Goal: Task Accomplishment & Management: Complete application form

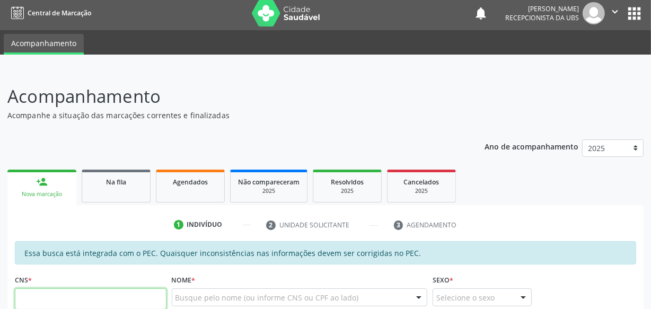
scroll to position [4, 0]
click at [191, 170] on link "Agendados" at bounding box center [190, 186] width 69 height 33
select select "7"
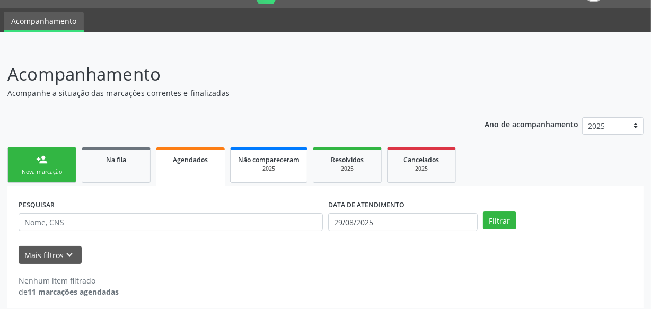
scroll to position [32, 0]
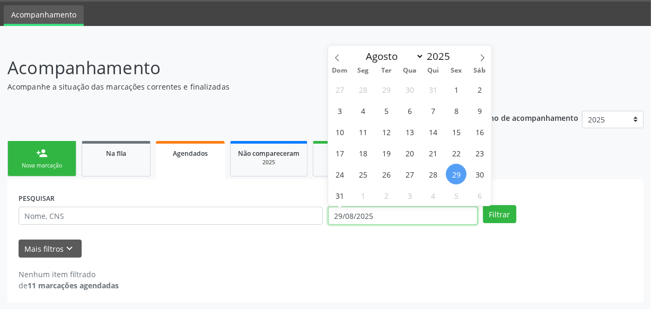
click at [437, 217] on input "29/08/2025" at bounding box center [402, 216] width 149 height 18
click at [461, 175] on span "29" at bounding box center [456, 174] width 21 height 21
type input "29/08/2025"
click at [482, 58] on icon at bounding box center [482, 57] width 7 height 7
select select "8"
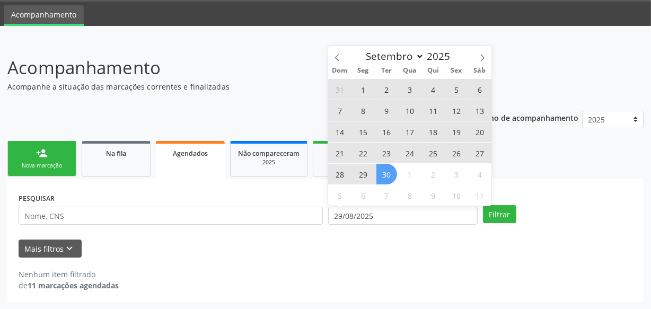
click at [390, 174] on span "30" at bounding box center [386, 174] width 21 height 21
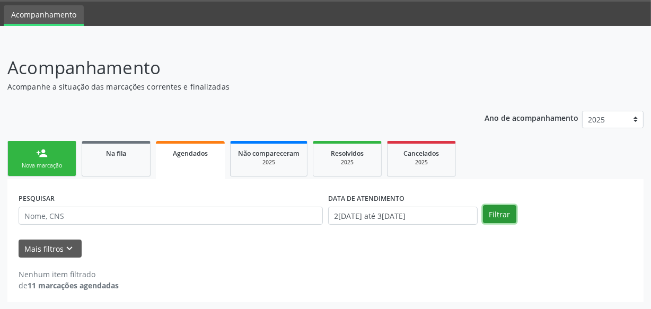
click at [488, 214] on button "Filtrar" at bounding box center [499, 214] width 33 height 18
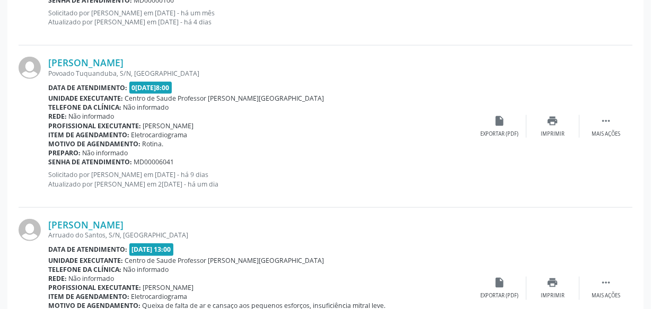
scroll to position [1040, 0]
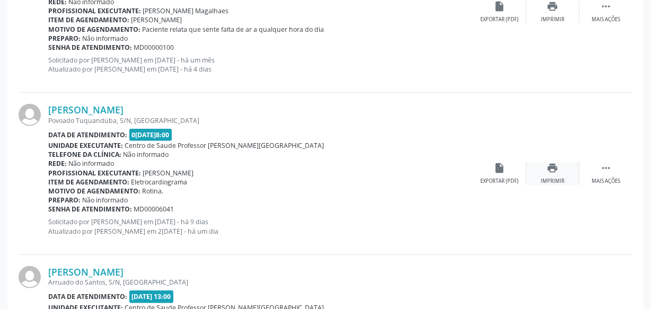
click at [547, 163] on icon "print" at bounding box center [553, 168] width 12 height 12
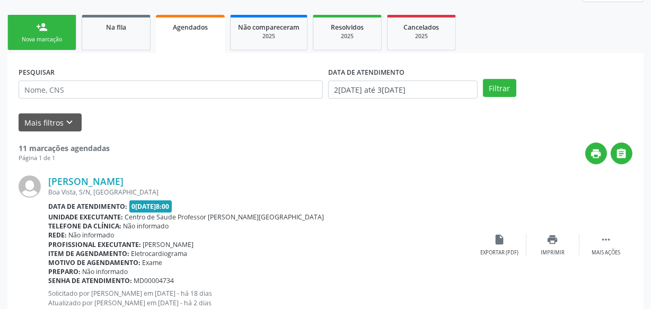
scroll to position [0, 0]
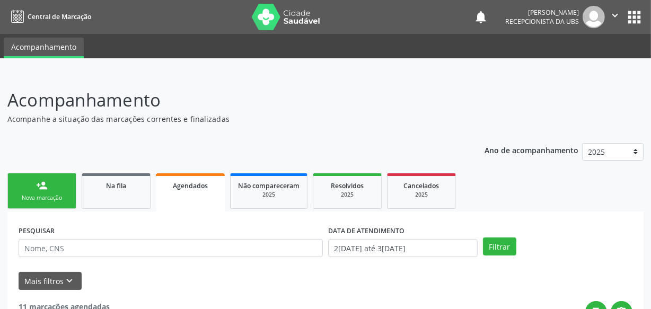
click at [58, 191] on link "person_add Nova marcação" at bounding box center [41, 191] width 69 height 36
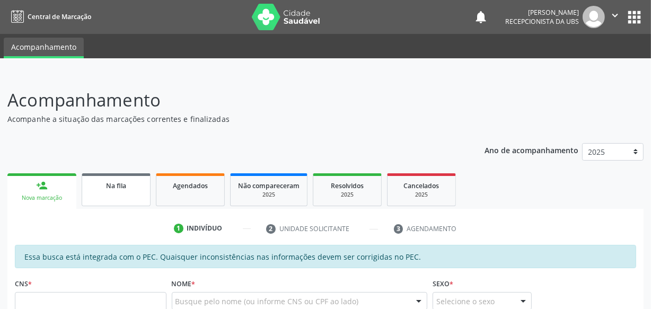
click at [108, 196] on link "Na fila" at bounding box center [116, 189] width 69 height 33
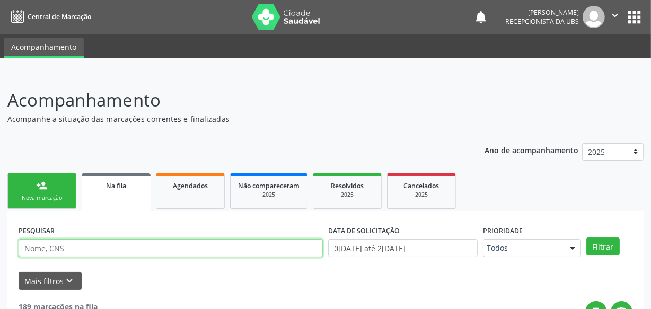
click at [111, 240] on input "text" at bounding box center [171, 248] width 304 height 18
click at [586, 237] on button "Filtrar" at bounding box center [602, 246] width 33 height 18
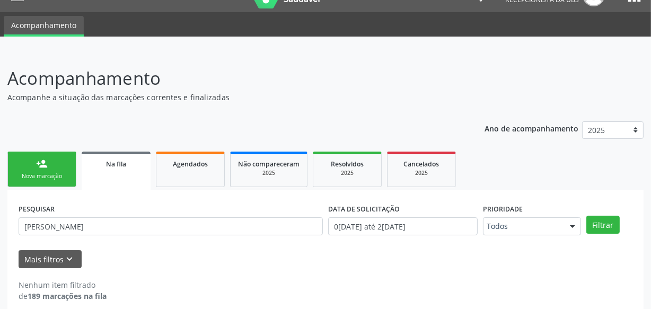
scroll to position [32, 0]
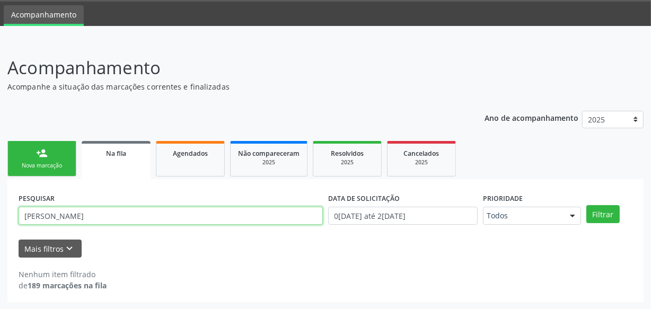
click at [117, 217] on input "[PERSON_NAME]" at bounding box center [171, 216] width 304 height 18
type input "[PERSON_NAME]"
click at [586, 205] on button "Filtrar" at bounding box center [602, 214] width 33 height 18
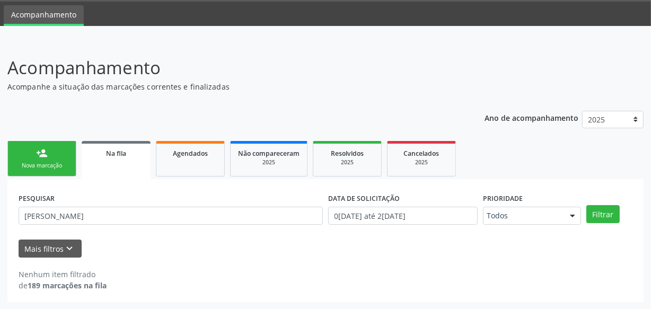
click at [48, 162] on div "Nova marcação" at bounding box center [41, 166] width 53 height 8
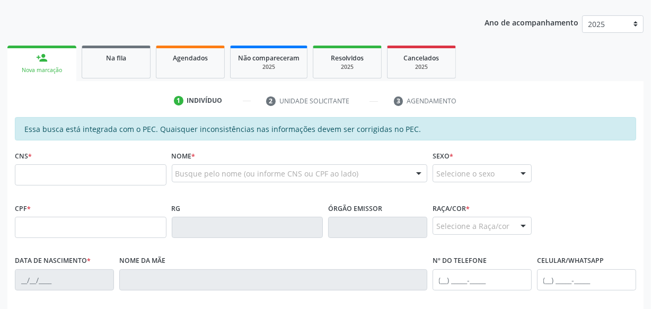
scroll to position [129, 0]
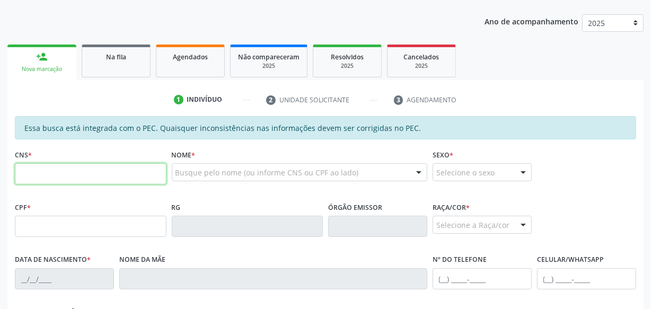
paste input "702 4090 5358 2425"
type input "702 4090 5358 2425"
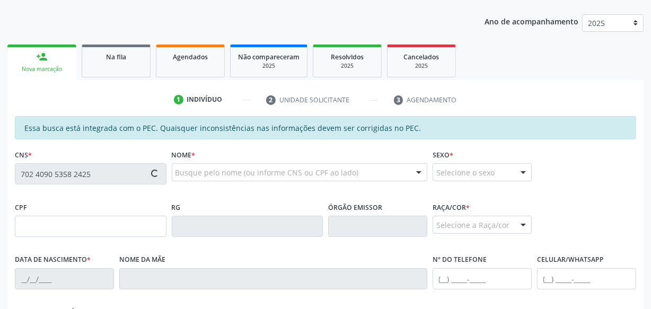
type input "113.103.364-74"
type input "[DATE]"
type input "Valdecir [PERSON_NAME]"
type input "[PHONE_NUMBER]"
type input "S/N"
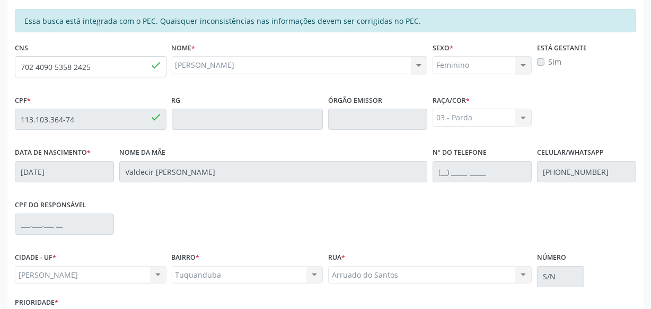
scroll to position [311, 0]
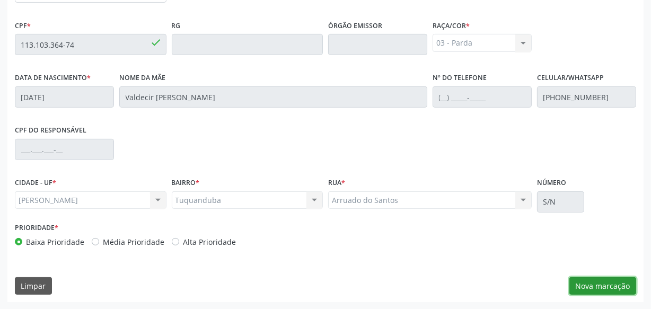
click at [604, 279] on button "Nova marcação" at bounding box center [602, 286] width 67 height 18
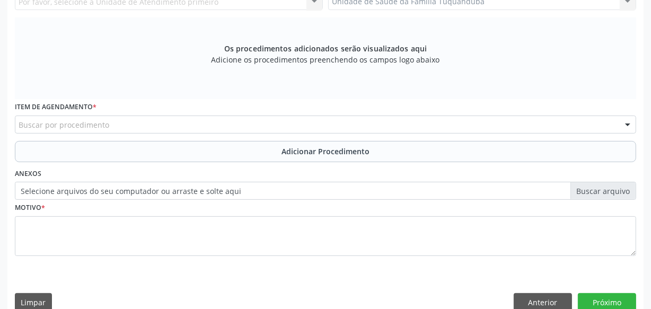
click at [211, 125] on div "Buscar por procedimento" at bounding box center [325, 125] width 621 height 18
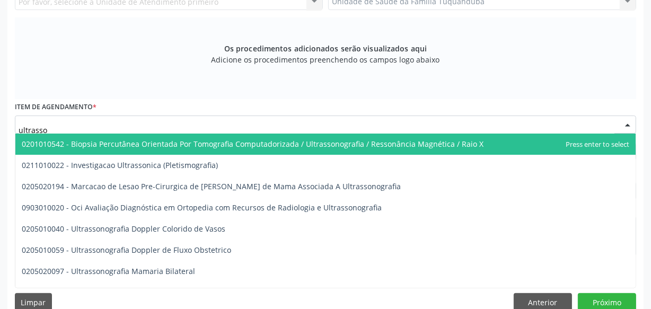
type input "ultrasson"
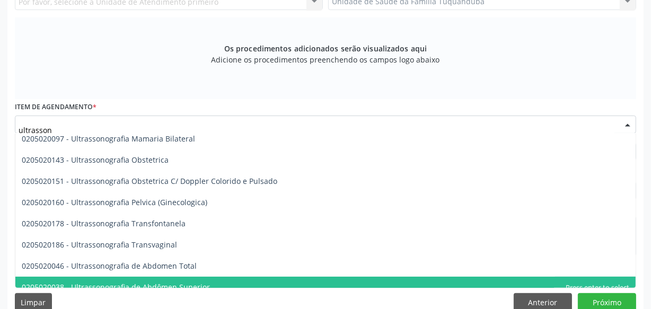
scroll to position [119, 0]
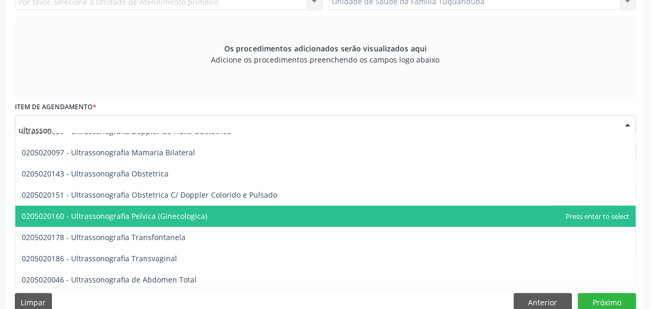
click at [205, 210] on span "0205020160 - Ultrassonografia Pelvica (Ginecologica)" at bounding box center [325, 216] width 620 height 21
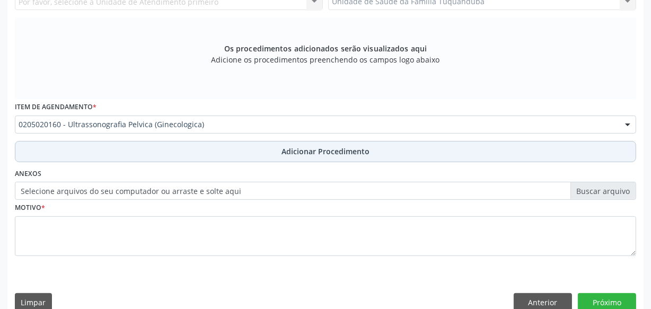
click at [276, 148] on button "Adicionar Procedimento" at bounding box center [325, 151] width 621 height 21
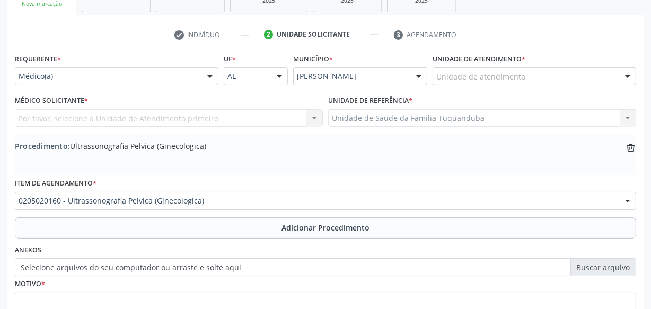
scroll to position [190, 0]
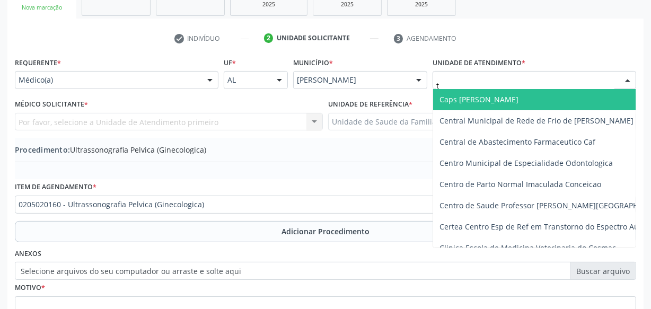
type input "tu"
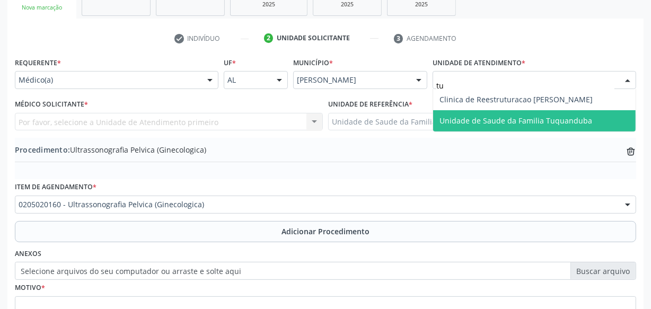
click at [518, 116] on span "Unidade de Saude da Familia Tuquanduba" at bounding box center [515, 121] width 153 height 10
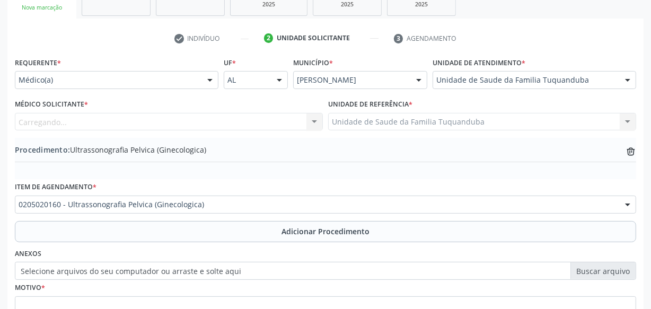
click at [109, 119] on div "Carregando... Nenhum resultado encontrado para: " " Não há nenhuma opção para s…" at bounding box center [169, 122] width 308 height 18
click at [109, 119] on div "Médico solicitante" at bounding box center [169, 122] width 308 height 18
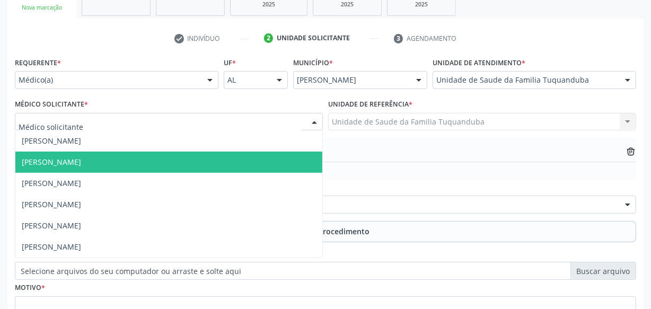
click at [100, 154] on span "[PERSON_NAME]" at bounding box center [168, 162] width 307 height 21
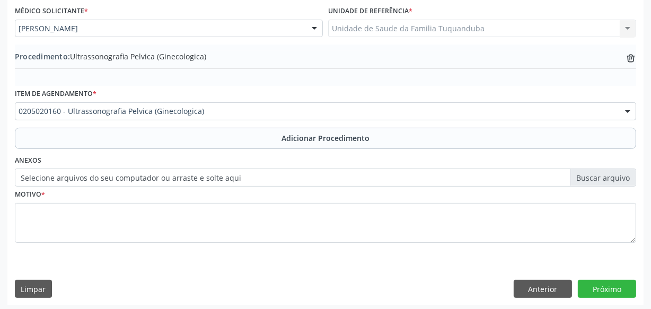
scroll to position [286, 0]
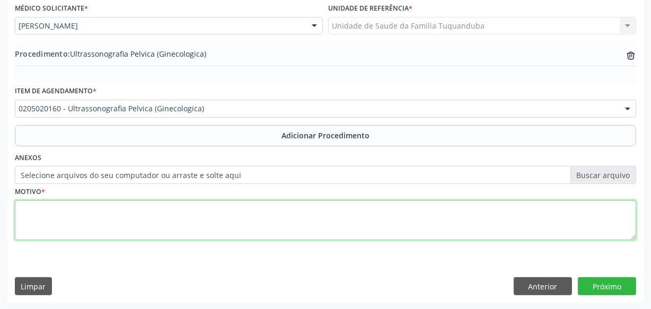
click at [132, 208] on textarea at bounding box center [325, 220] width 621 height 40
type textarea "Após gravidez ectopica, ainda não realizou exames."
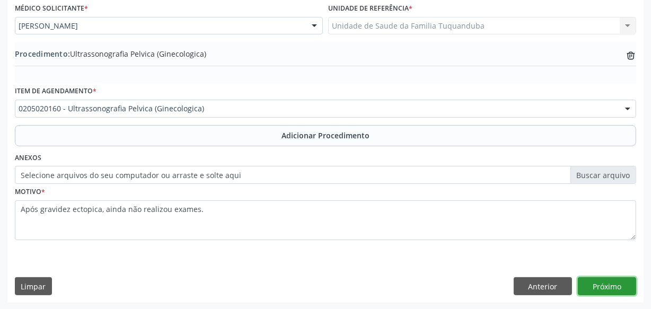
click at [616, 281] on button "Próximo" at bounding box center [607, 286] width 58 height 18
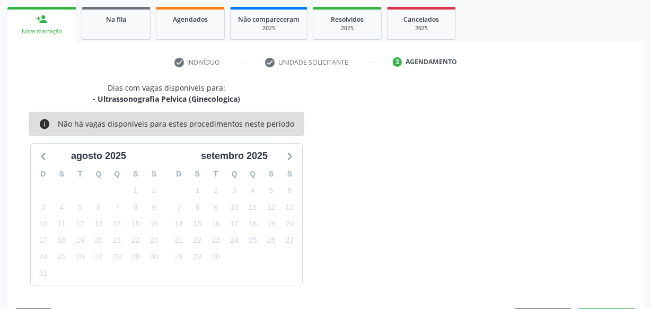
scroll to position [197, 0]
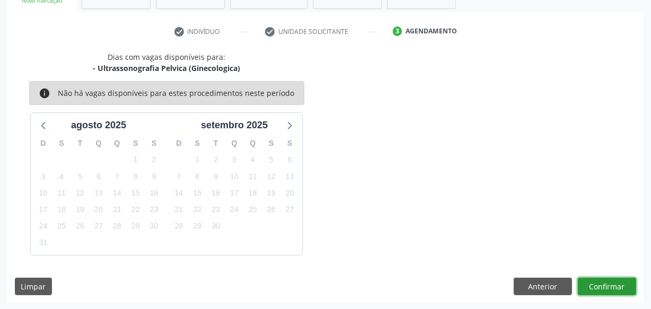
click at [616, 281] on button "Confirmar" at bounding box center [607, 287] width 58 height 18
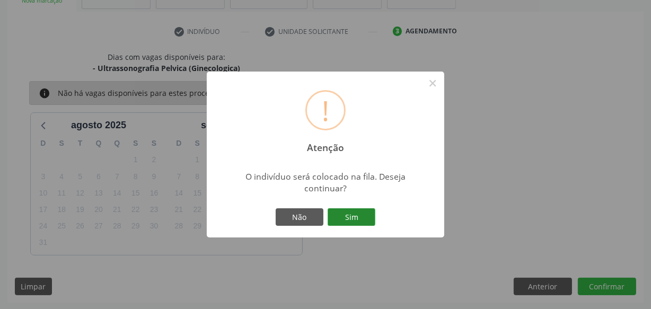
click at [341, 211] on button "Sim" at bounding box center [352, 217] width 48 height 18
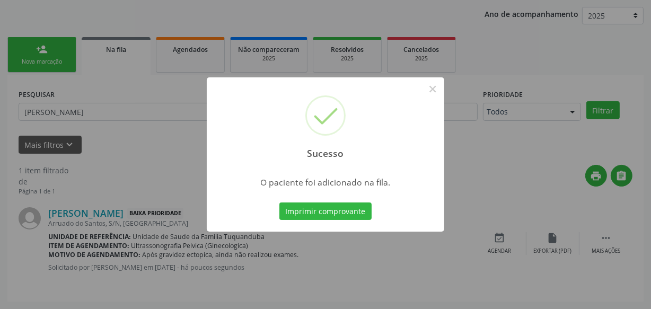
scroll to position [55, 0]
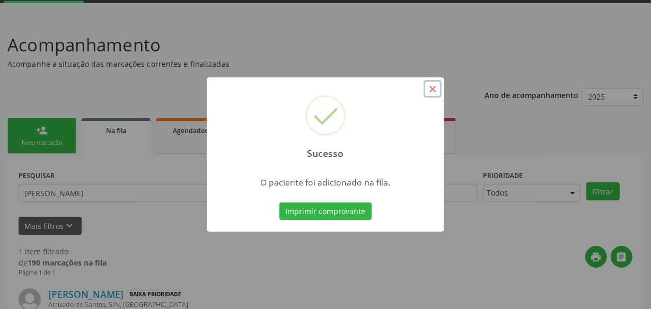
click at [437, 90] on button "×" at bounding box center [433, 89] width 18 height 18
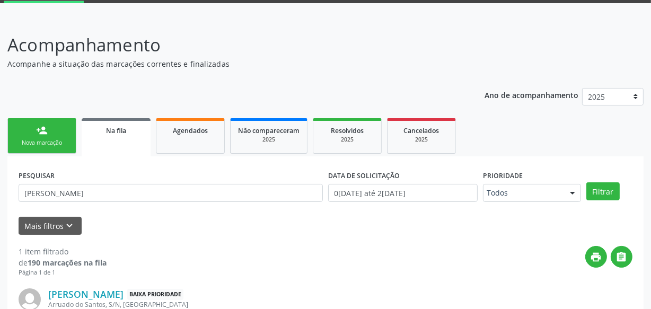
click at [60, 148] on link "person_add Nova marcação" at bounding box center [41, 136] width 69 height 36
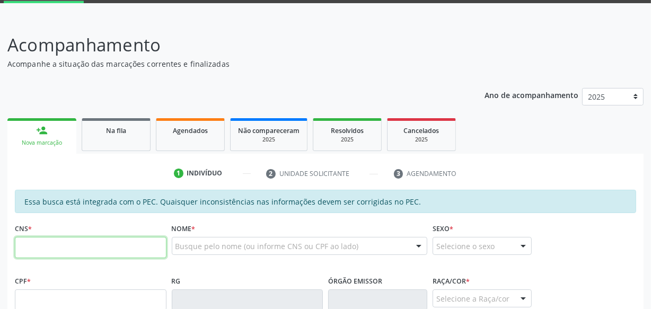
click at [70, 251] on input "text" at bounding box center [91, 247] width 152 height 21
type input "703 4002 3734 3911"
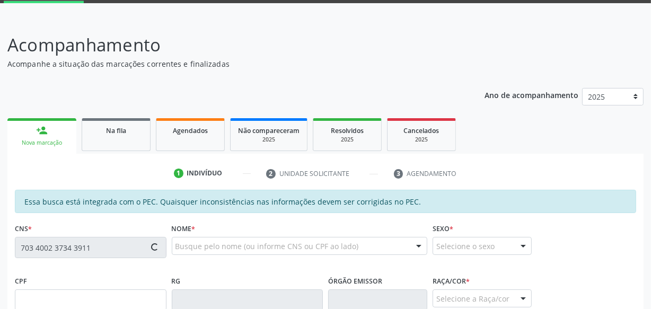
type input "725.414.314-49"
type input "[DATE]"
type input "[PERSON_NAME]"
type input "[PHONE_NUMBER]"
type input "S/N"
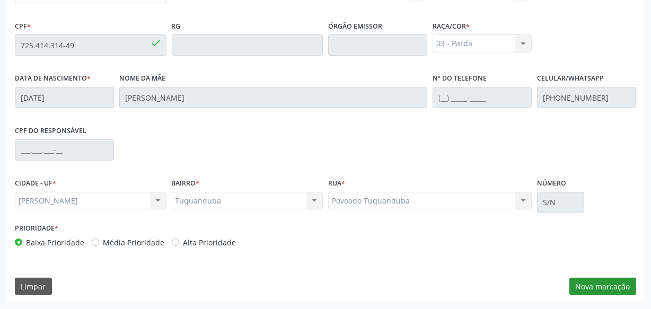
scroll to position [311, 0]
click at [600, 277] on button "Nova marcação" at bounding box center [602, 286] width 67 height 18
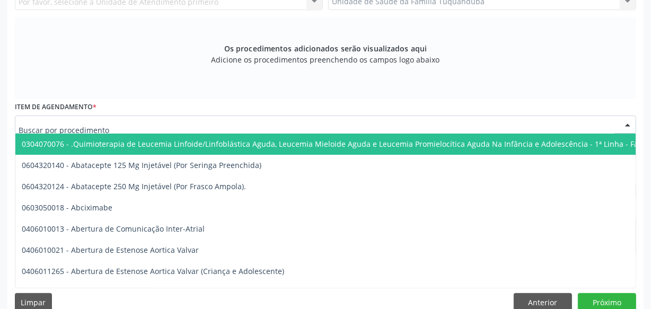
click at [399, 120] on div at bounding box center [325, 125] width 621 height 18
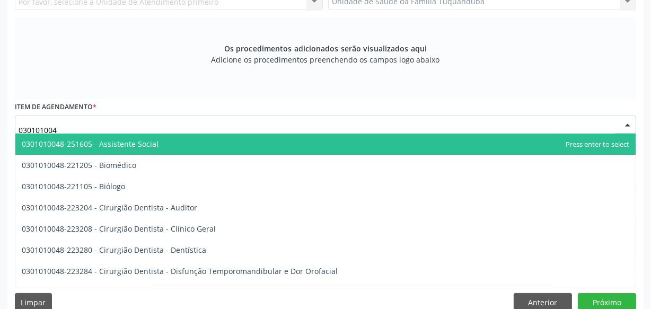
type input "0301010048"
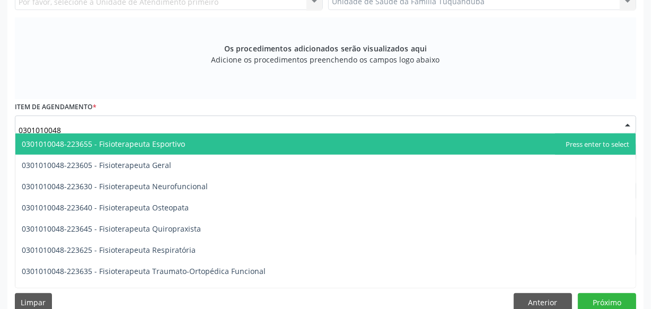
scroll to position [1124, 0]
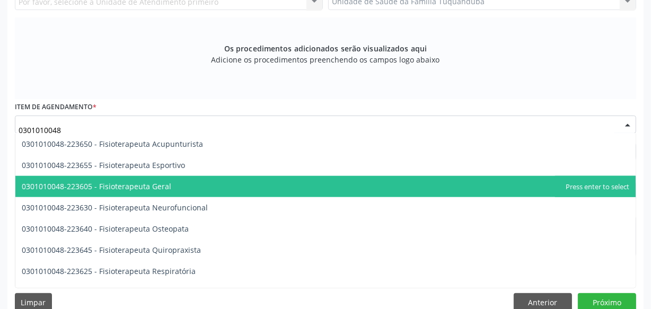
click at [118, 183] on span "0301010048-223605 - Fisioterapeuta Geral" at bounding box center [96, 186] width 149 height 10
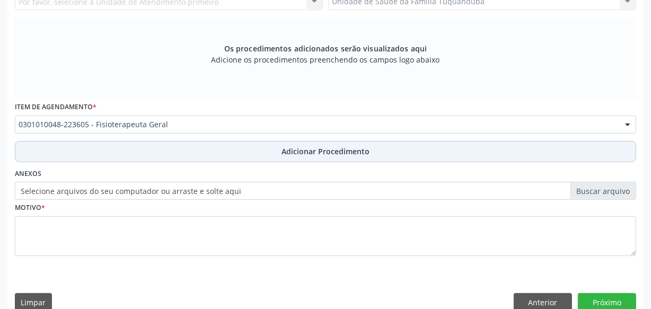
click at [263, 145] on button "Adicionar Procedimento" at bounding box center [325, 151] width 621 height 21
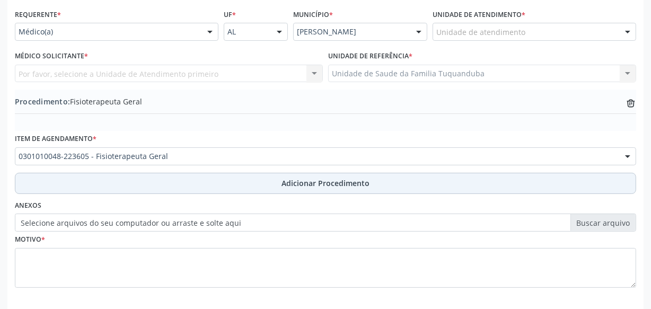
scroll to position [190, 0]
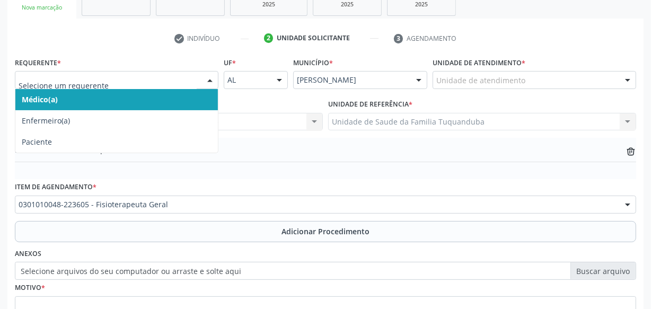
click at [196, 73] on div at bounding box center [117, 80] width 204 height 18
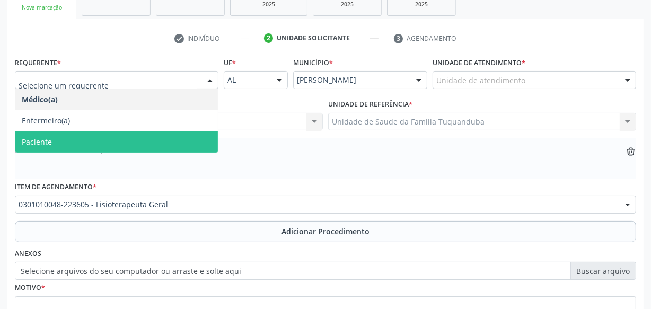
click at [152, 142] on span "Paciente" at bounding box center [116, 141] width 203 height 21
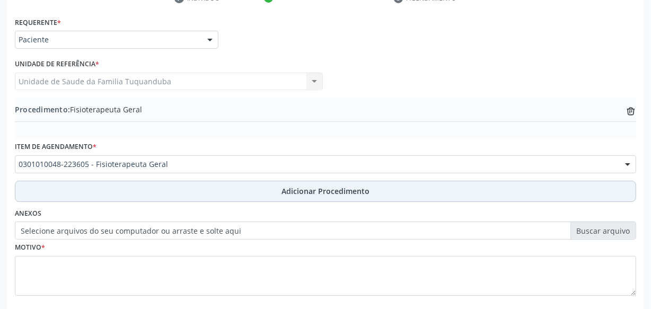
scroll to position [286, 0]
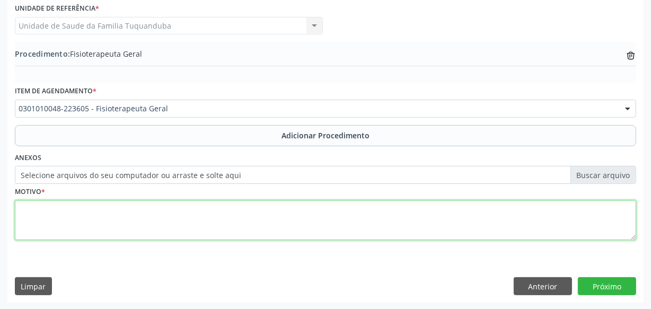
click at [208, 207] on textarea at bounding box center [325, 220] width 621 height 40
type textarea "@"
type textarea "2"
type textarea "Fisioterapia + Pilates."
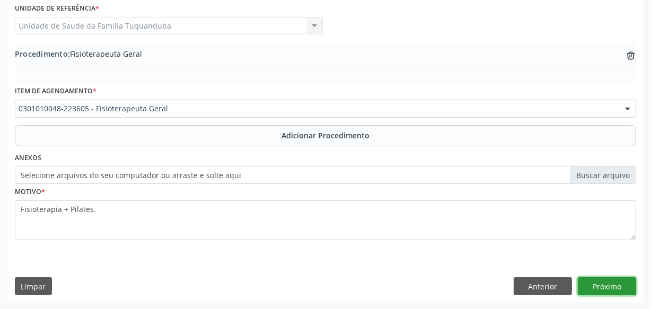
click at [606, 285] on button "Próximo" at bounding box center [607, 286] width 58 height 18
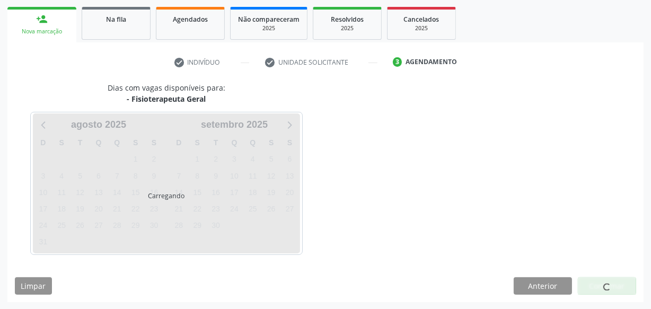
scroll to position [197, 0]
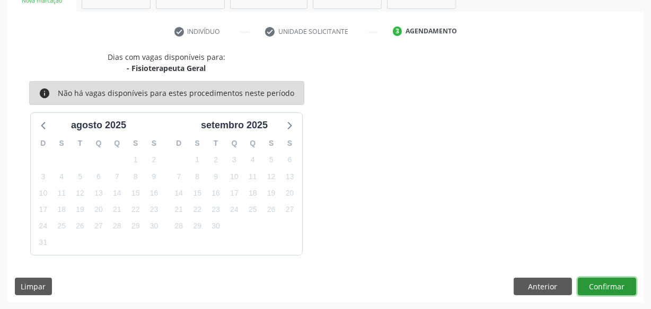
click at [606, 285] on button "Confirmar" at bounding box center [607, 287] width 58 height 18
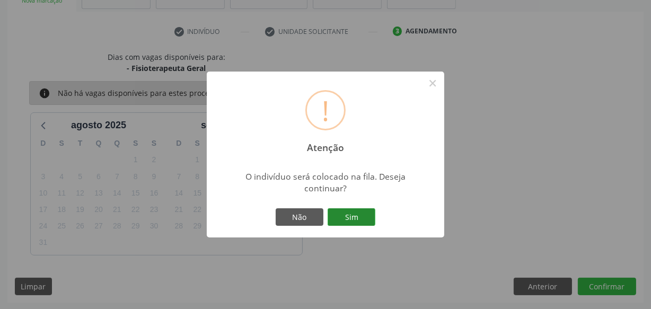
click at [366, 208] on button "Sim" at bounding box center [352, 217] width 48 height 18
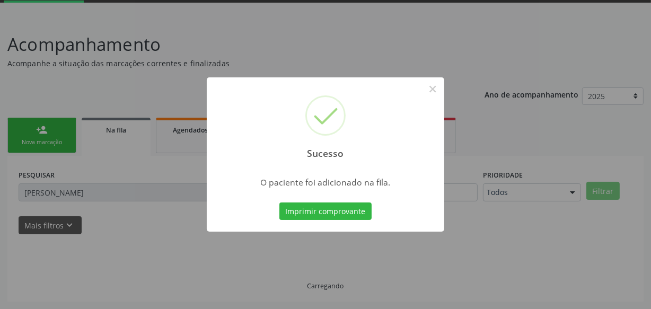
scroll to position [55, 0]
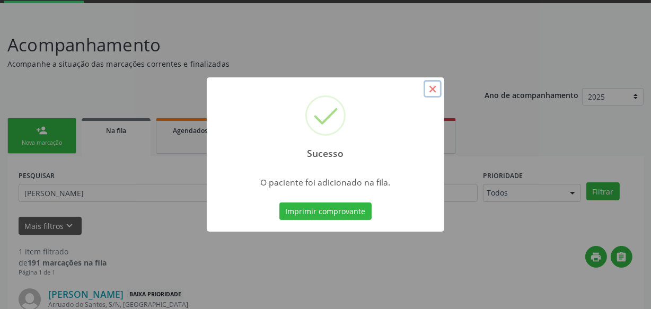
click at [429, 92] on button "×" at bounding box center [433, 89] width 18 height 18
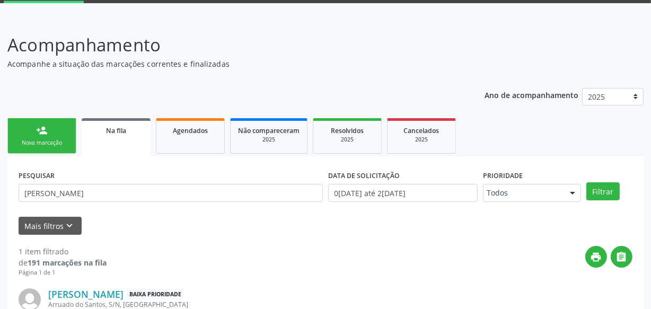
scroll to position [136, 0]
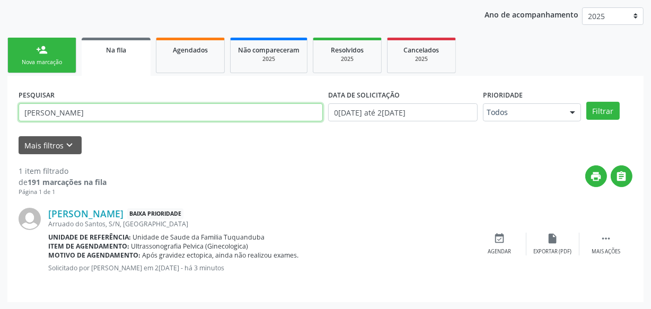
drag, startPoint x: 160, startPoint y: 117, endPoint x: 0, endPoint y: 116, distance: 159.6
click at [0, 116] on div "Acompanhamento Acompanhe a situação das marcações correntes e finalizadas Relat…" at bounding box center [325, 123] width 651 height 372
click at [586, 102] on button "Filtrar" at bounding box center [602, 111] width 33 height 18
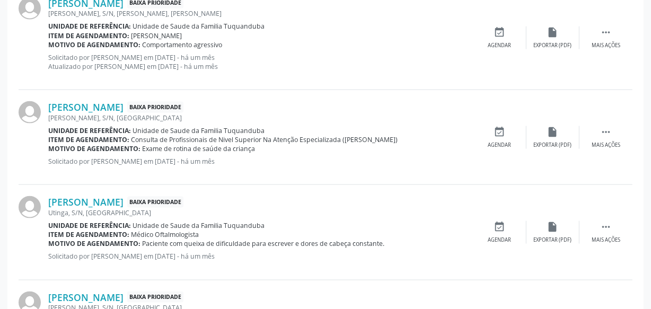
scroll to position [1530, 0]
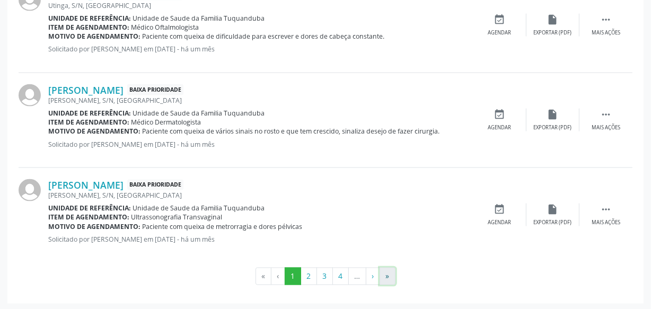
click at [390, 273] on button "»" at bounding box center [388, 277] width 16 height 18
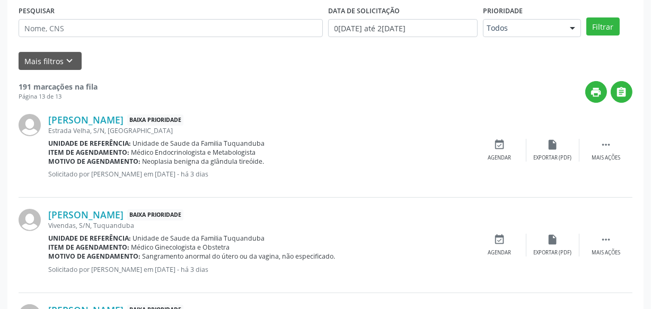
scroll to position [0, 0]
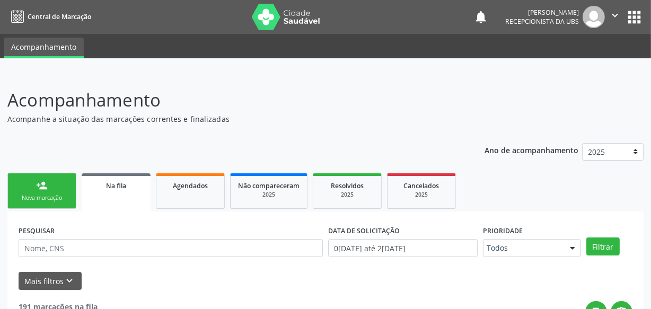
click at [58, 183] on link "person_add Nova marcação" at bounding box center [41, 191] width 69 height 36
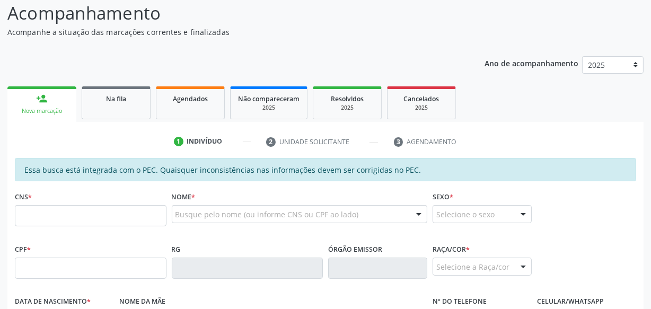
scroll to position [96, 0]
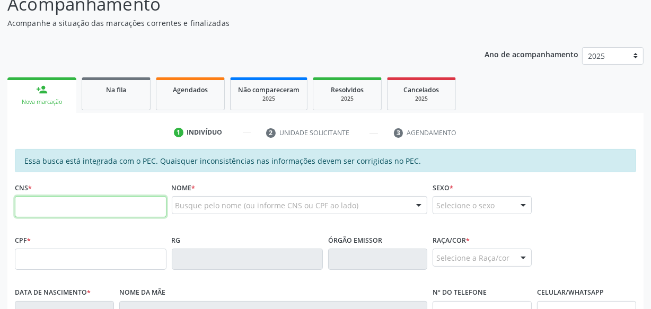
click at [117, 213] on input "text" at bounding box center [91, 206] width 152 height 21
paste input "706 7075 4830 8210"
type input "706 7075 4830 8210"
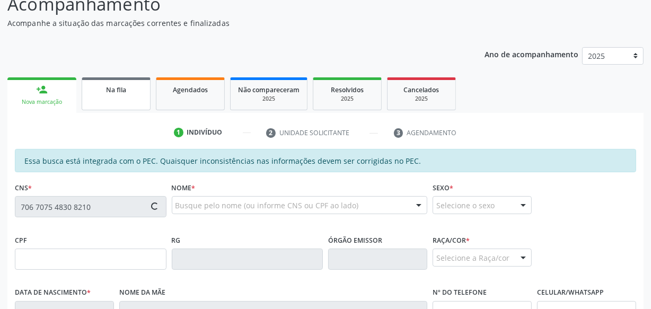
type input "004.703.304-57"
type input "[DATE]"
type input "[PERSON_NAME]"
type input "[PHONE_NUMBER]"
type input "S/N"
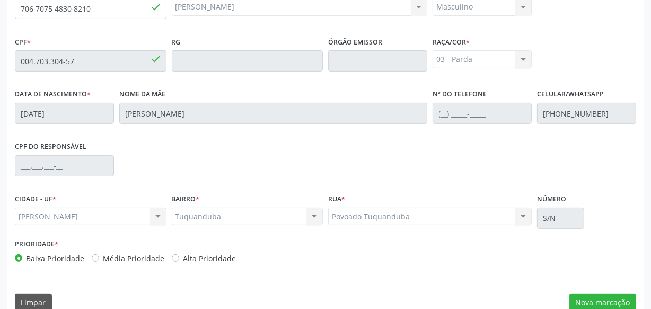
scroll to position [311, 0]
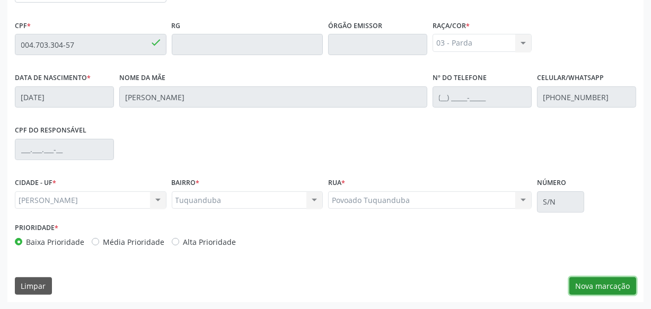
click at [610, 286] on button "Nova marcação" at bounding box center [602, 286] width 67 height 18
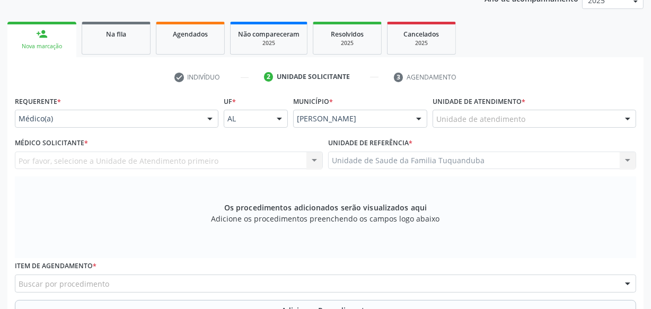
scroll to position [166, 0]
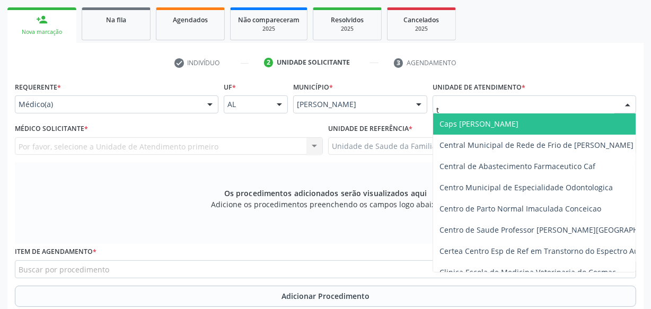
type input "tu"
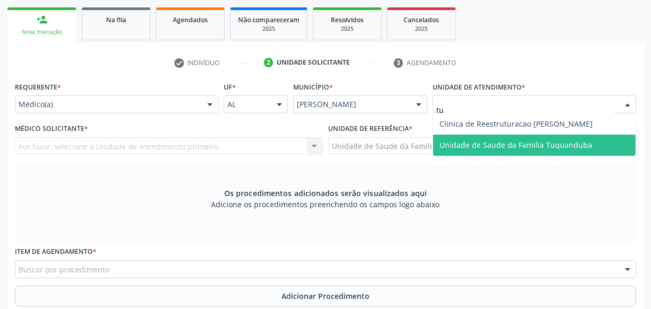
click at [480, 140] on span "Unidade de Saude da Familia Tuquanduba" at bounding box center [515, 145] width 153 height 10
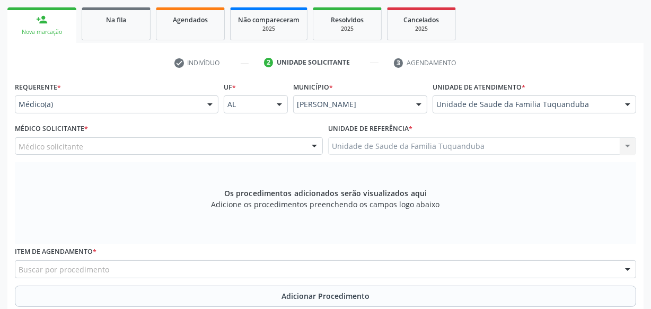
click at [174, 146] on div "Médico solicitante" at bounding box center [169, 146] width 308 height 18
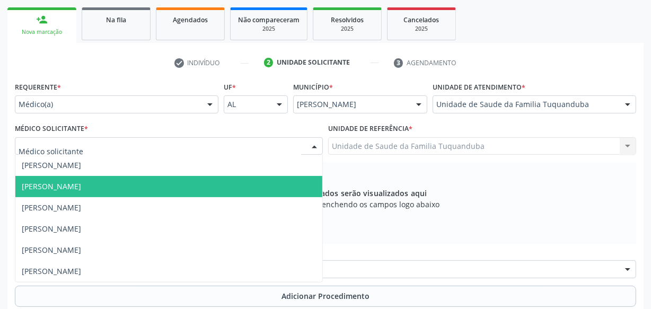
click at [81, 186] on span "[PERSON_NAME]" at bounding box center [51, 186] width 59 height 10
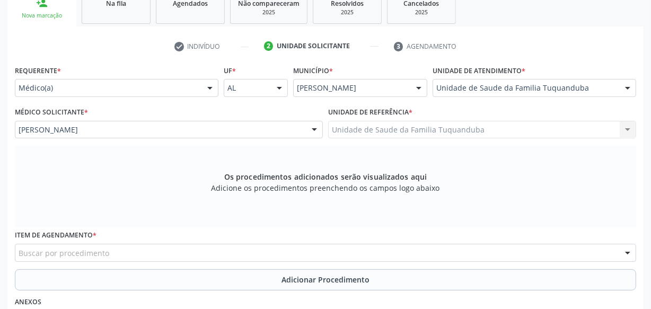
scroll to position [231, 0]
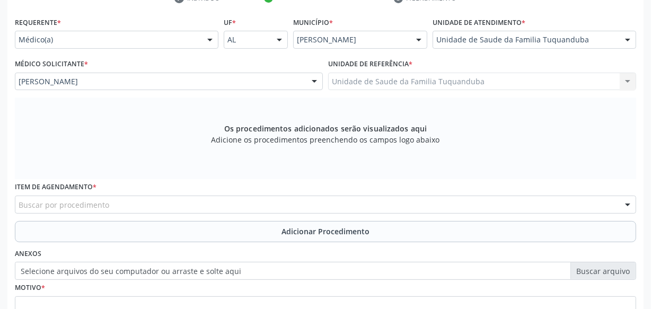
click at [242, 207] on div "Buscar por procedimento" at bounding box center [325, 205] width 621 height 18
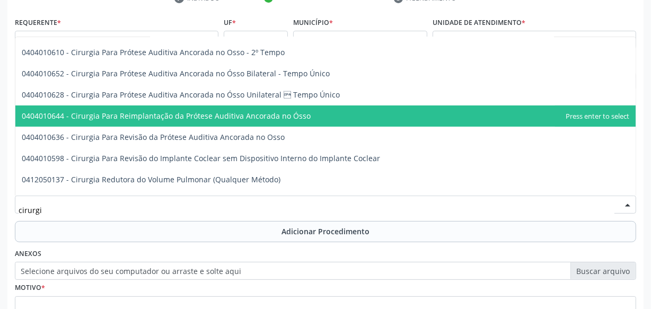
scroll to position [241, 0]
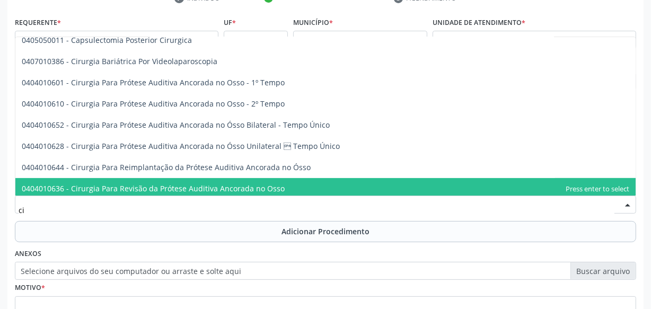
type input "c"
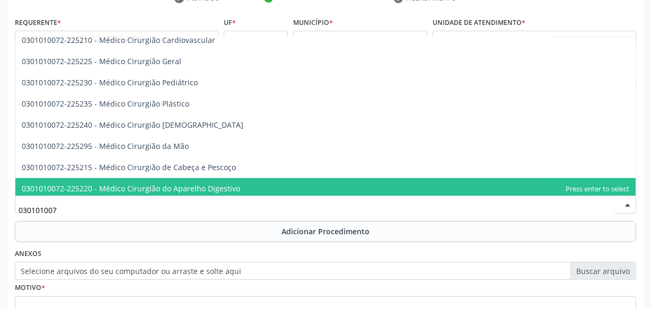
type input "0301010072"
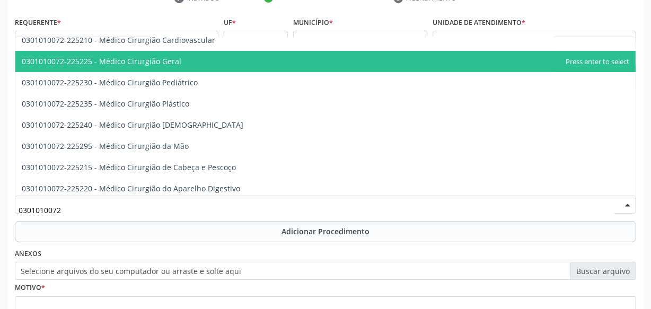
click at [193, 63] on span "0301010072-225225 - Médico Cirurgião Geral" at bounding box center [325, 61] width 620 height 21
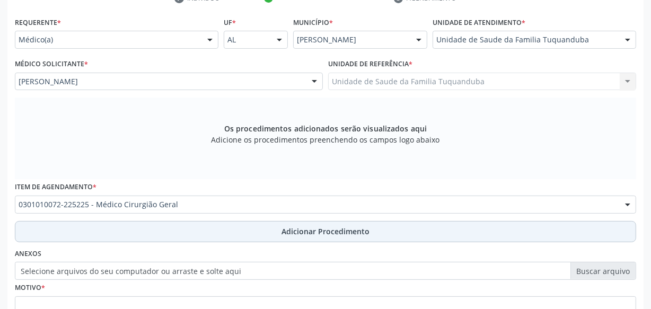
click at [280, 224] on button "Adicionar Procedimento" at bounding box center [325, 231] width 621 height 21
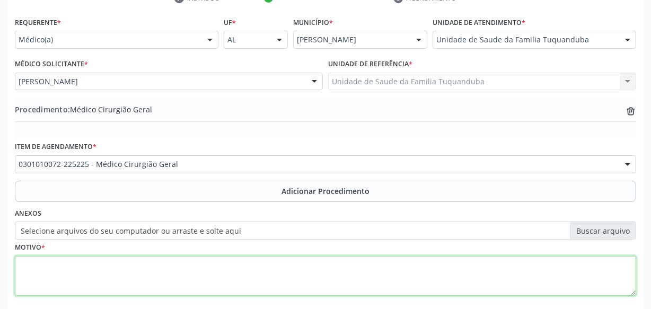
click at [267, 257] on textarea at bounding box center [325, 276] width 621 height 40
click at [104, 265] on textarea "Hipertrofia do prepúcio, imose e para fimose." at bounding box center [325, 276] width 621 height 40
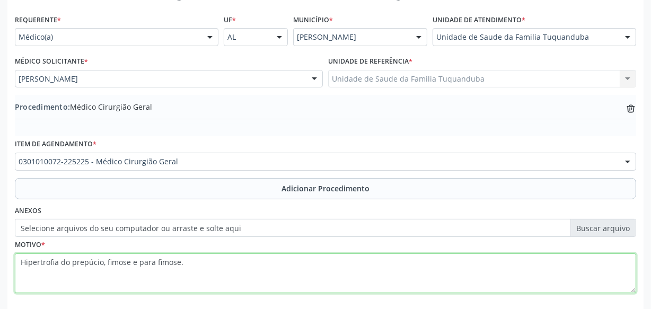
scroll to position [286, 0]
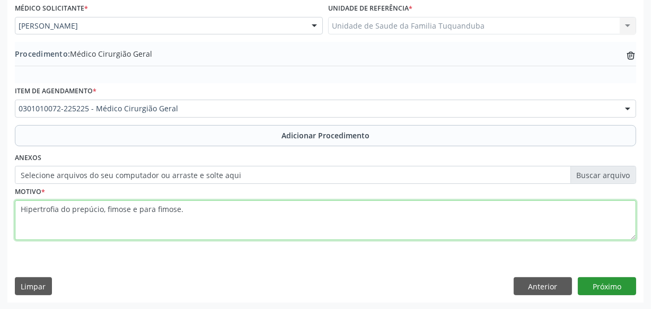
type textarea "Hipertrofia do prepúcio, fimose e para fimose."
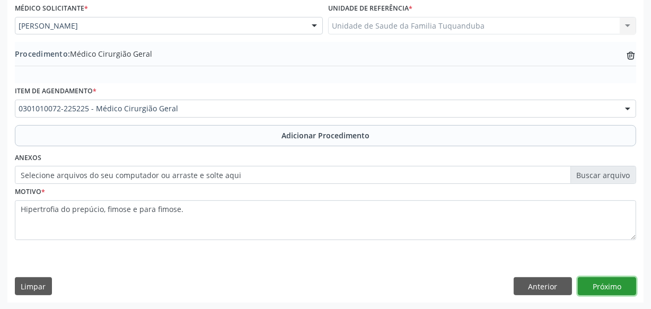
click at [606, 278] on button "Próximo" at bounding box center [607, 286] width 58 height 18
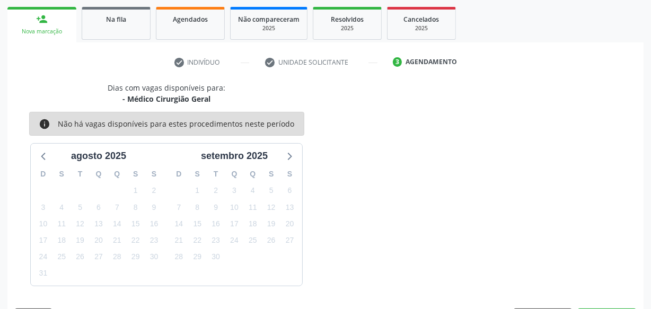
scroll to position [197, 0]
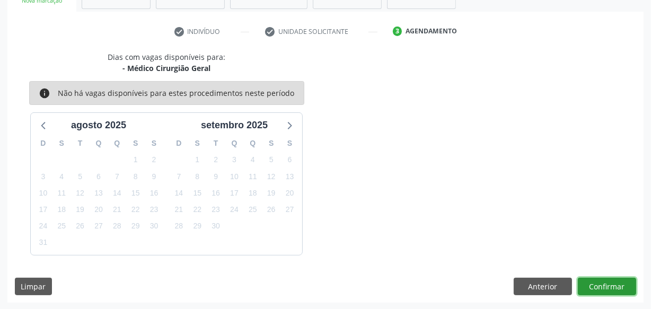
click at [606, 278] on button "Confirmar" at bounding box center [607, 287] width 58 height 18
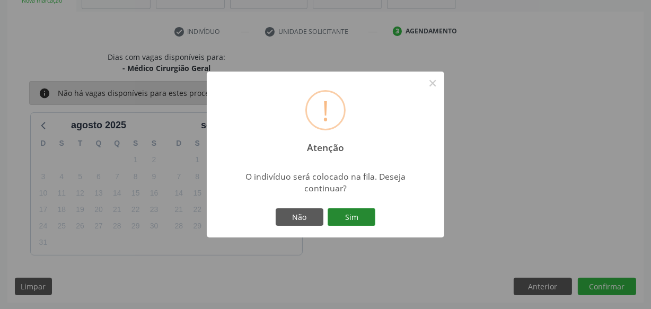
click at [336, 210] on button "Sim" at bounding box center [352, 217] width 48 height 18
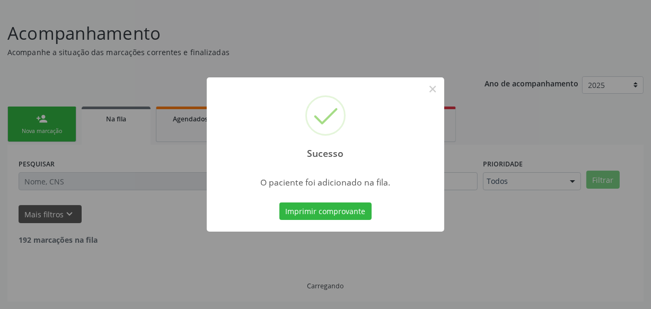
scroll to position [55, 0]
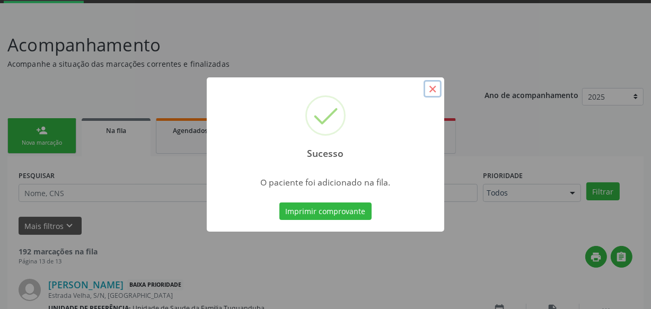
click at [432, 90] on button "×" at bounding box center [433, 89] width 18 height 18
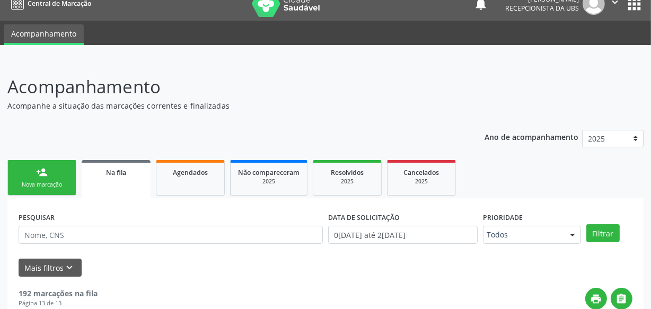
scroll to position [0, 0]
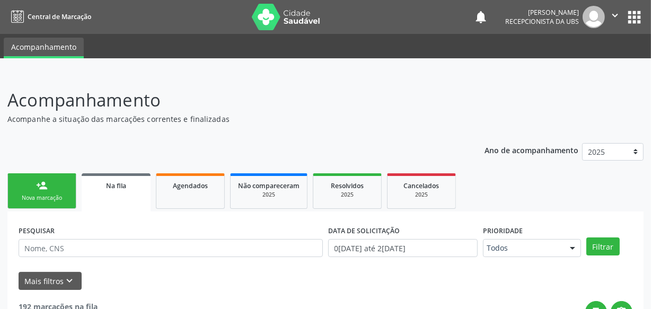
click at [64, 189] on link "person_add Nova marcação" at bounding box center [41, 191] width 69 height 36
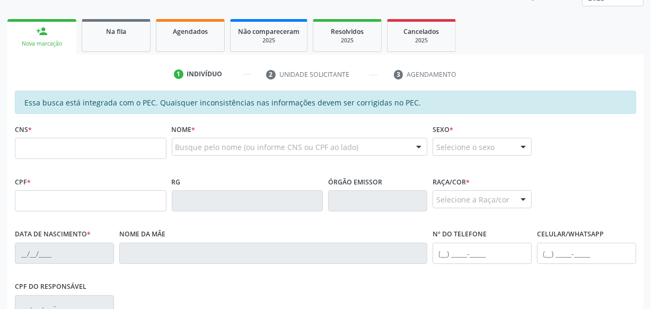
scroll to position [192, 0]
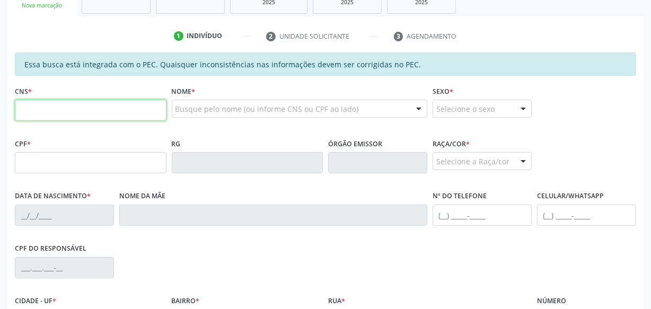
paste input "702 0003 0429 4986"
type input "702 0003 0429 4986"
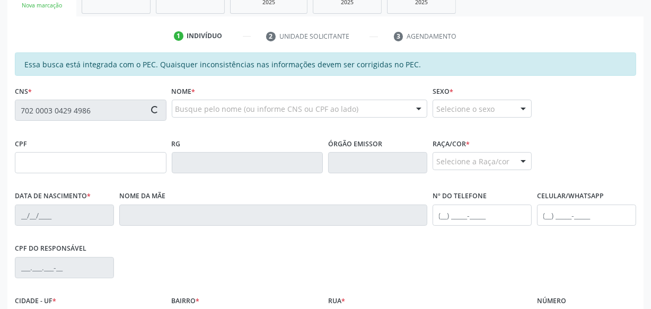
type input "076.475.434-31"
type input "[DATE]"
type input "[PERSON_NAME]"
type input "[PHONE_NUMBER]"
type input "S/N"
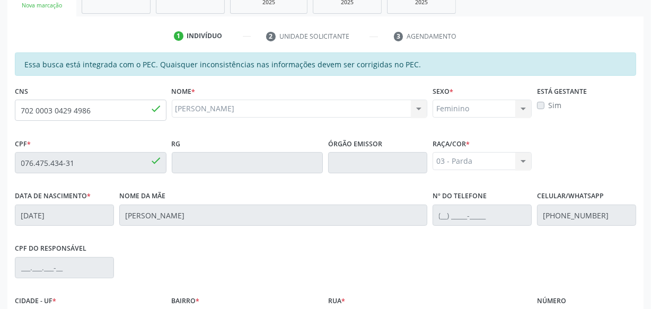
scroll to position [311, 0]
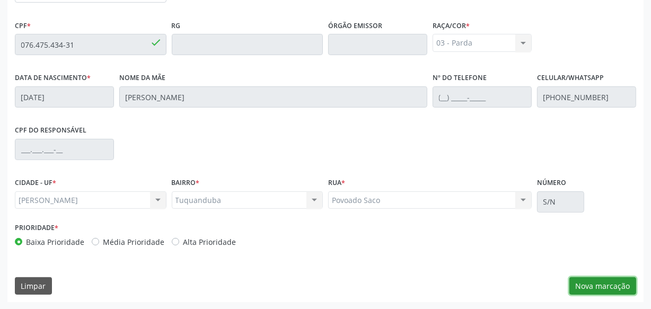
click at [584, 281] on button "Nova marcação" at bounding box center [602, 286] width 67 height 18
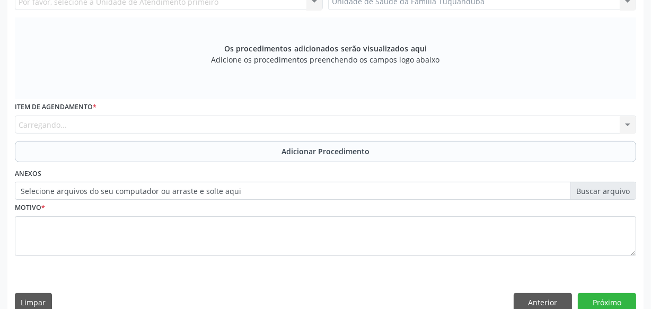
click at [258, 121] on div "Carregando..." at bounding box center [325, 125] width 621 height 18
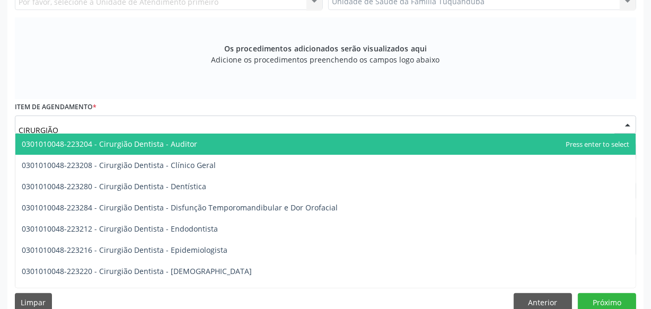
type input "CIRURGIÃO G"
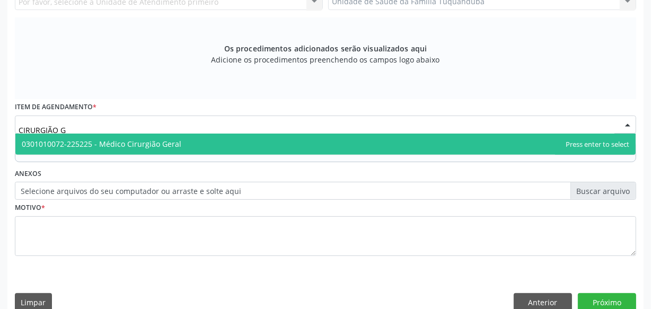
click at [233, 139] on span "0301010072-225225 - Médico Cirurgião Geral" at bounding box center [325, 144] width 620 height 21
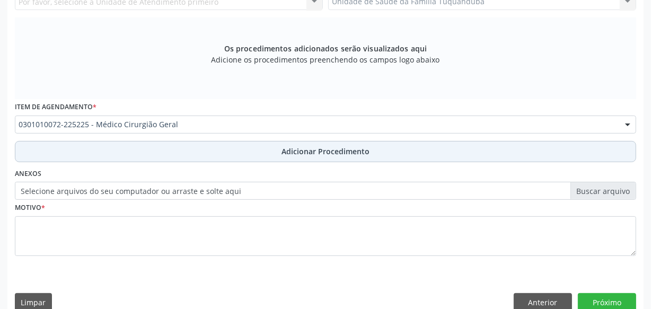
click at [245, 147] on button "Adicionar Procedimento" at bounding box center [325, 151] width 621 height 21
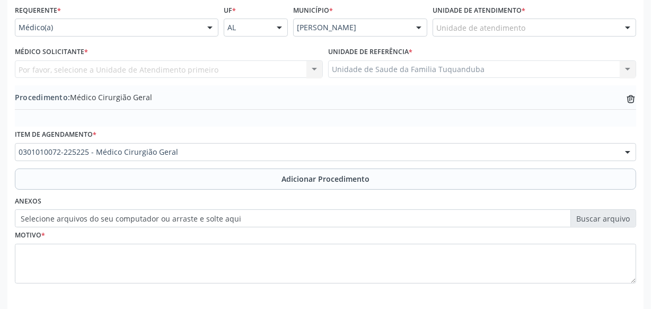
scroll to position [190, 0]
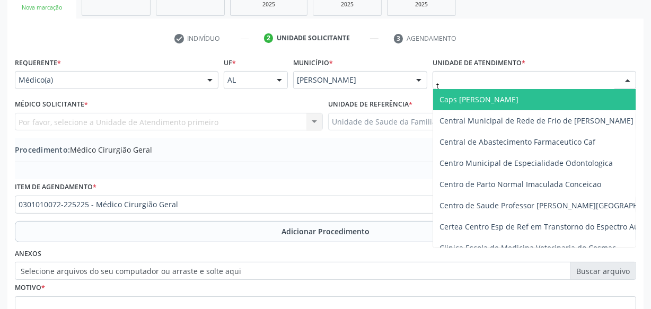
type input "tu"
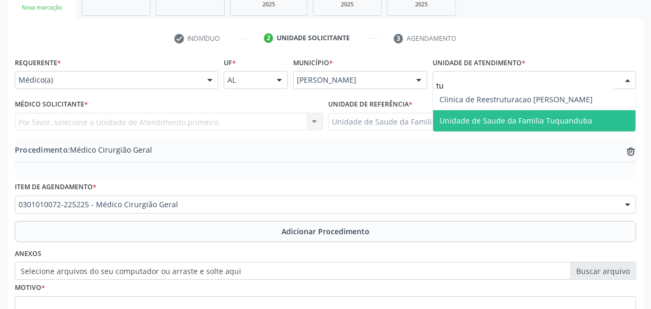
click at [470, 111] on span "Unidade de Saude da Familia Tuquanduba" at bounding box center [534, 120] width 203 height 21
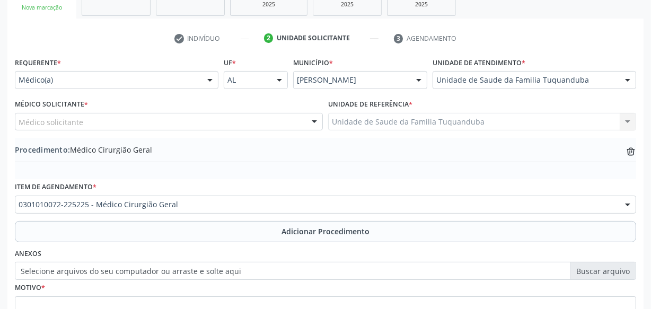
click at [245, 120] on div "Médico solicitante" at bounding box center [169, 122] width 308 height 18
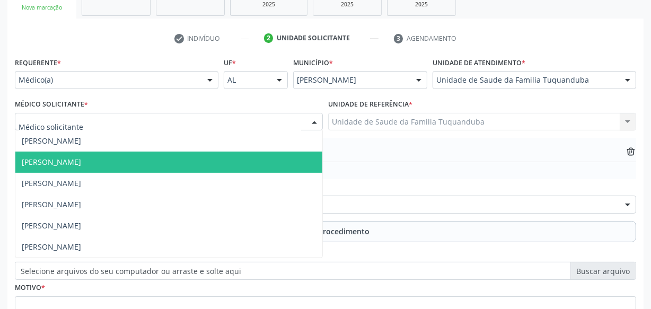
click at [221, 154] on span "[PERSON_NAME]" at bounding box center [168, 162] width 307 height 21
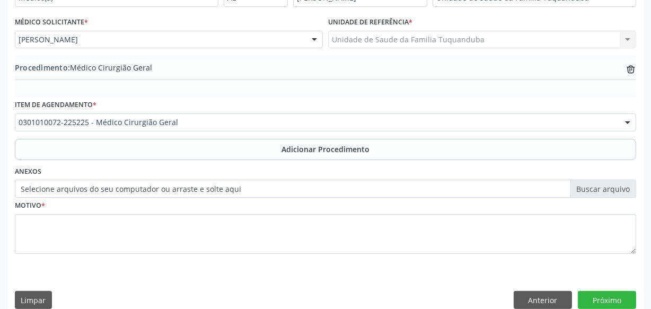
scroll to position [286, 0]
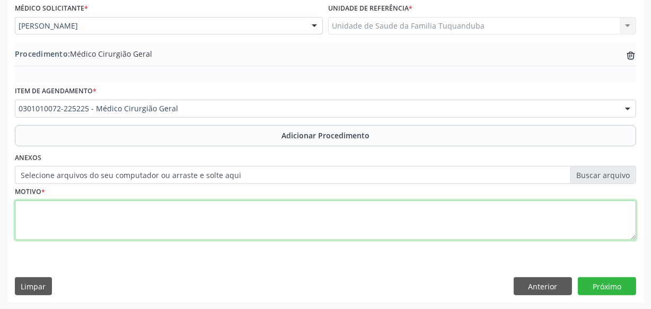
click at [197, 221] on textarea at bounding box center [325, 220] width 621 height 40
type textarea "Leiomioma do útero, não especificado."
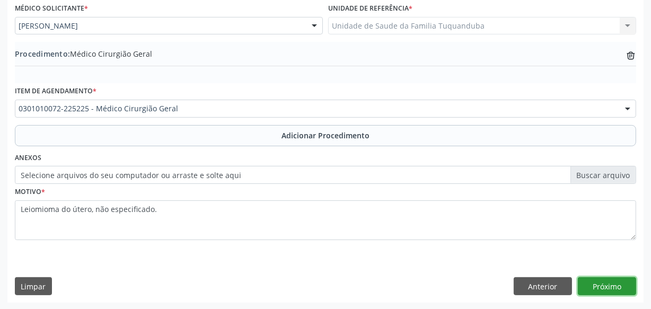
click at [614, 286] on button "Próximo" at bounding box center [607, 286] width 58 height 18
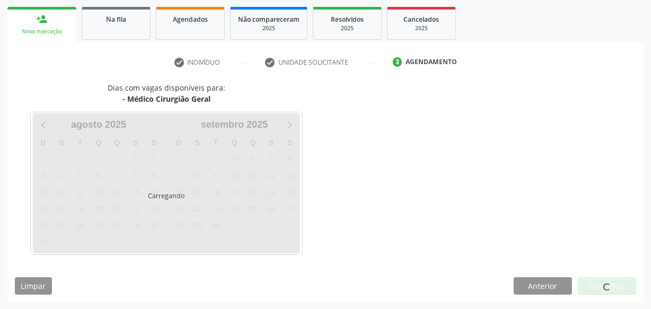
scroll to position [197, 0]
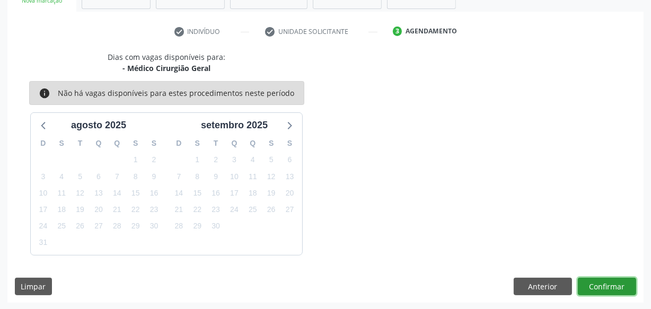
click at [619, 290] on button "Confirmar" at bounding box center [607, 287] width 58 height 18
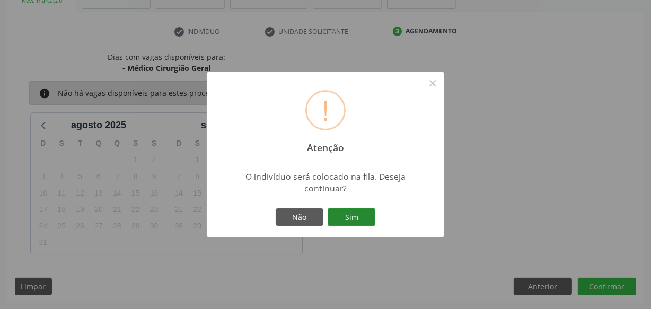
click at [364, 216] on button "Sim" at bounding box center [352, 217] width 48 height 18
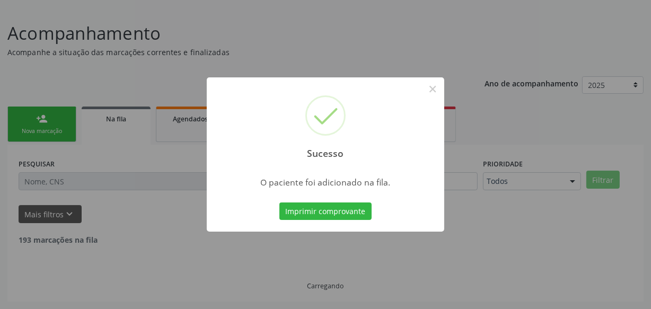
scroll to position [55, 0]
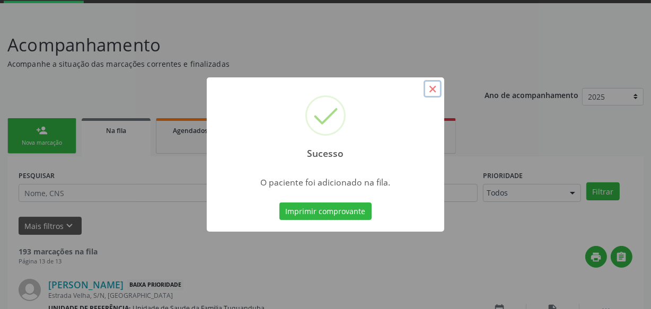
click at [434, 90] on button "×" at bounding box center [433, 89] width 18 height 18
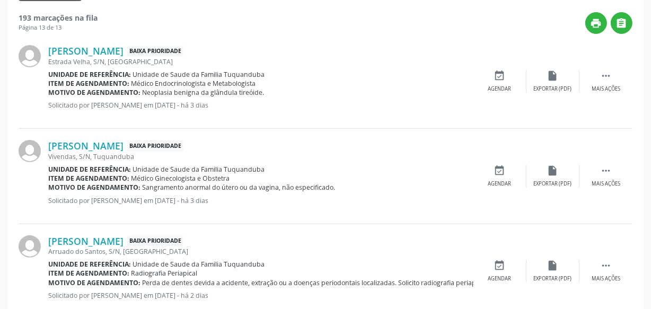
scroll to position [0, 0]
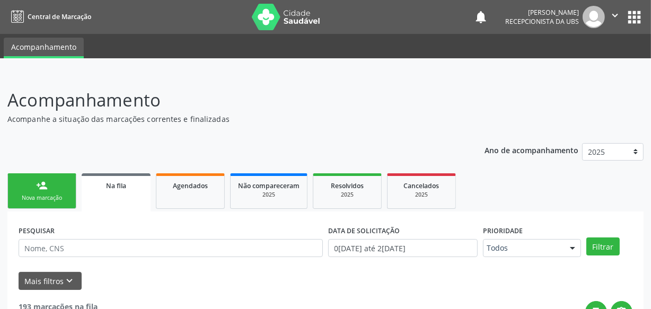
click at [50, 188] on link "person_add Nova marcação" at bounding box center [41, 191] width 69 height 36
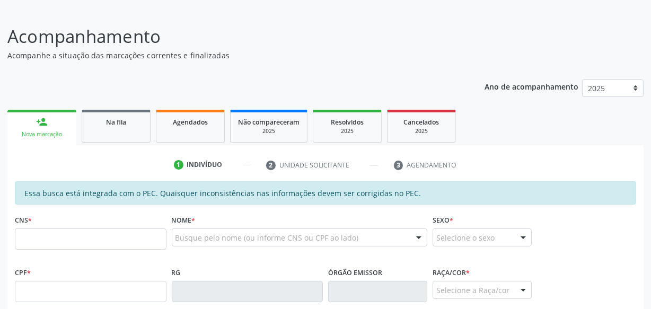
scroll to position [144, 0]
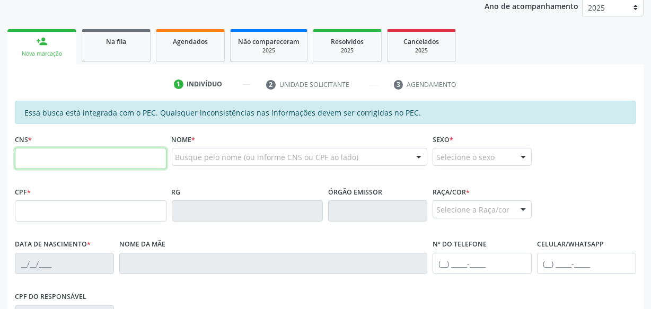
click at [111, 159] on input "text" at bounding box center [91, 158] width 152 height 21
type input "702 6032 2653 7143"
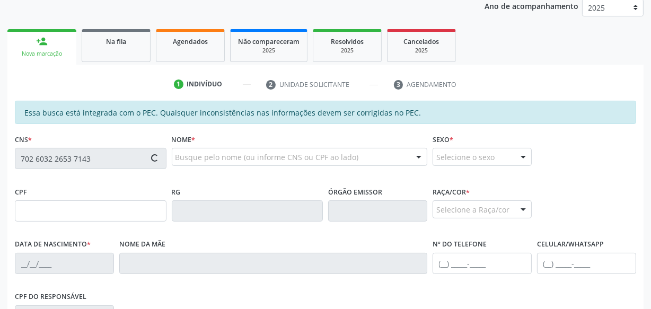
type input "816.232.324-49"
type input "[DATE]"
type input "[PERSON_NAME]"
type input "[PHONE_NUMBER]"
type input "S/N"
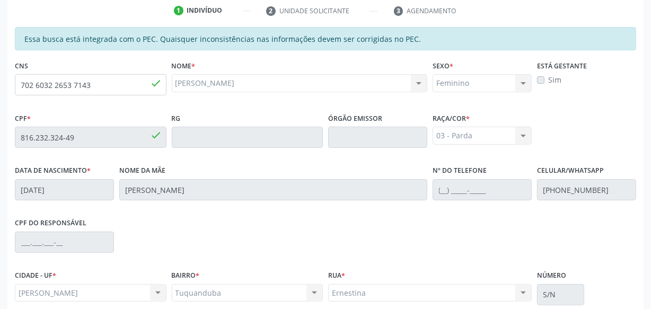
scroll to position [311, 0]
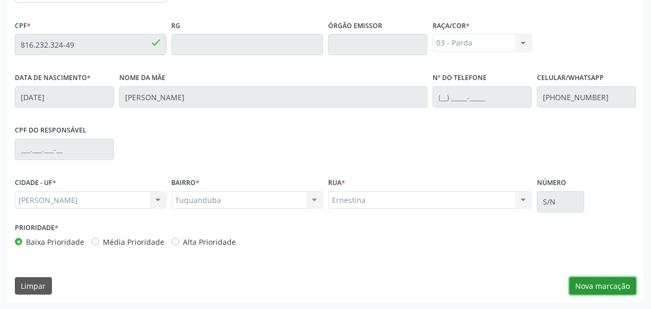
click at [597, 283] on button "Nova marcação" at bounding box center [602, 286] width 67 height 18
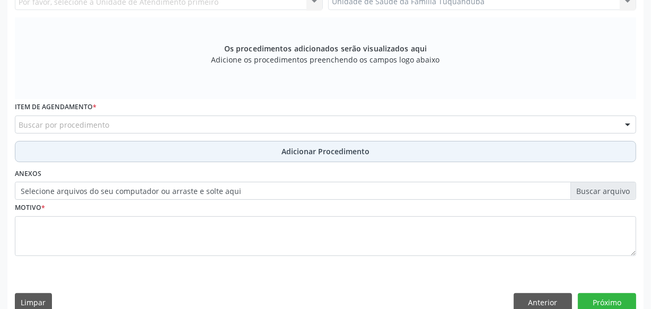
scroll to position [214, 0]
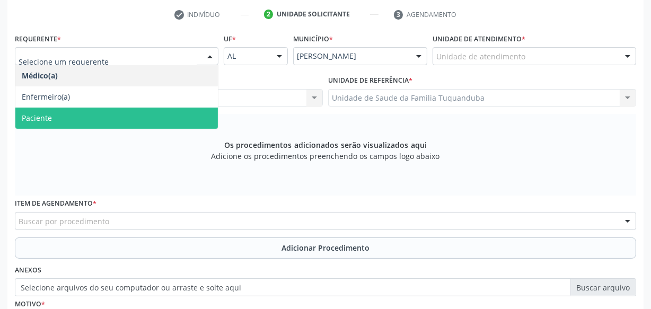
click at [126, 110] on span "Paciente" at bounding box center [116, 118] width 203 height 21
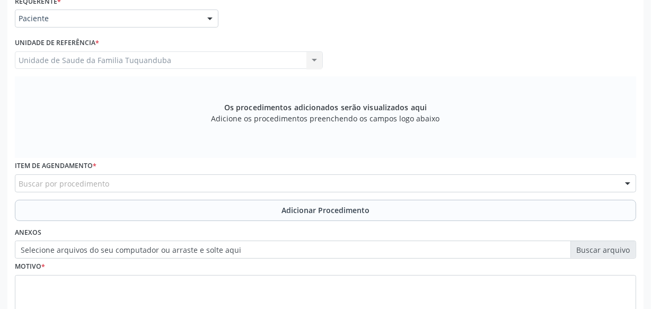
scroll to position [311, 0]
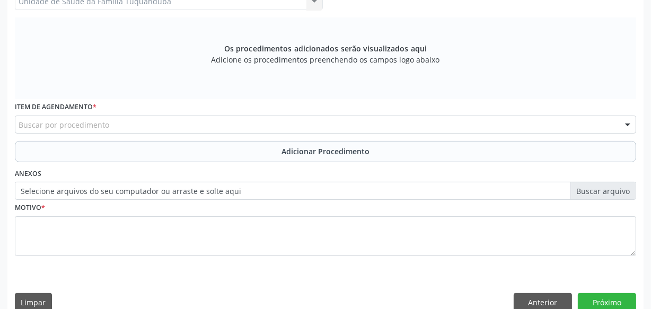
click at [154, 125] on div "Buscar por procedimento" at bounding box center [325, 125] width 621 height 18
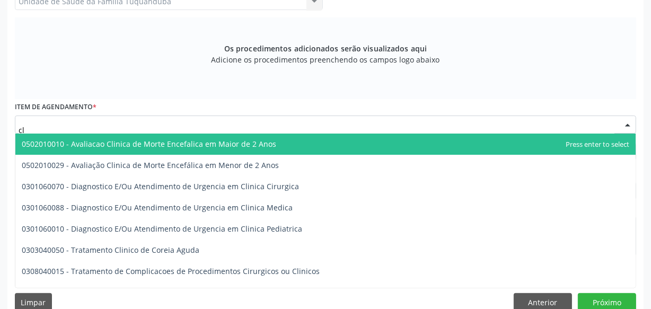
type input "c"
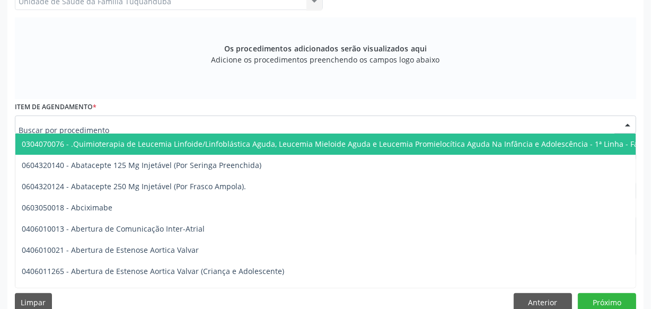
type input "O"
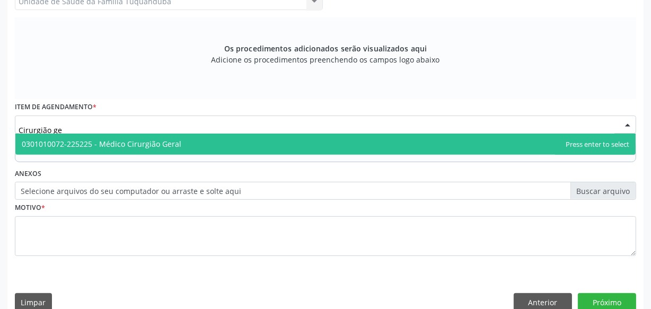
type input "Cirurgião ger"
click at [154, 139] on span "0301010072-225225 - Médico Cirurgião Geral" at bounding box center [102, 144] width 160 height 10
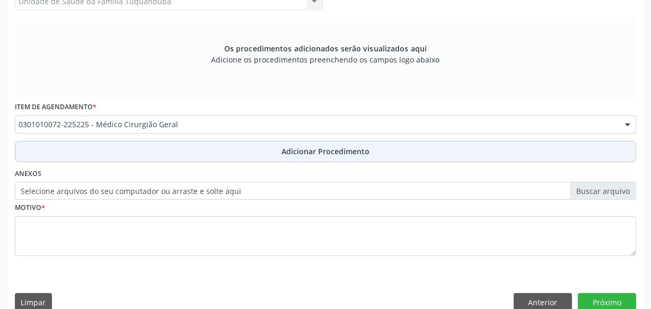
click at [219, 145] on button "Adicionar Procedimento" at bounding box center [325, 151] width 621 height 21
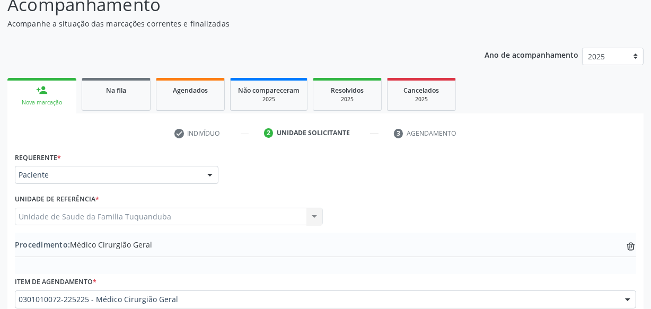
scroll to position [96, 0]
click at [195, 103] on link "Agendados" at bounding box center [190, 93] width 69 height 33
click at [111, 99] on div "Ano de acompanhamento 2025 person_add Nova marcação Na fila Agendados Não compa…" at bounding box center [325, 266] width 636 height 453
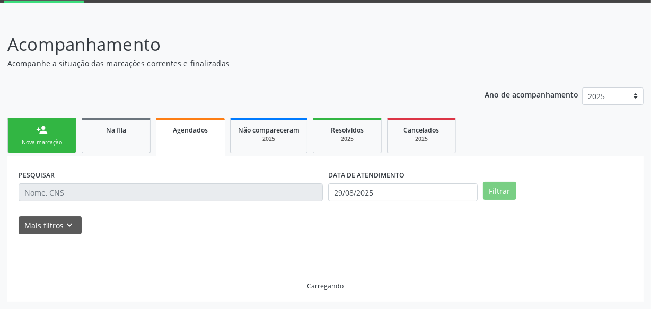
scroll to position [55, 0]
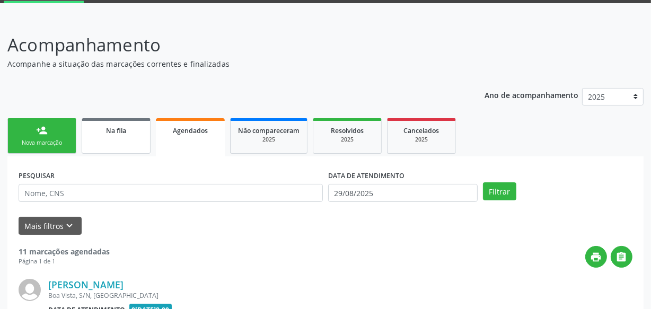
click at [114, 146] on link "Na fila" at bounding box center [116, 136] width 69 height 36
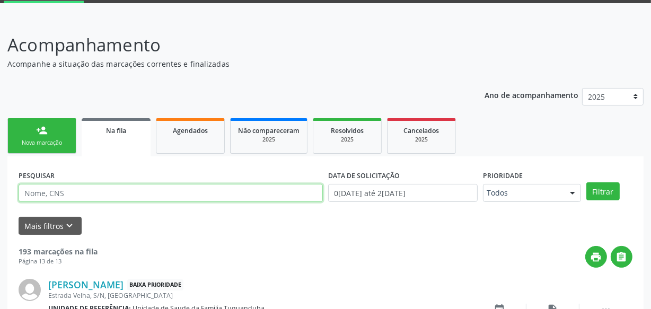
click at [127, 190] on input "text" at bounding box center [171, 193] width 304 height 18
type input "sueli"
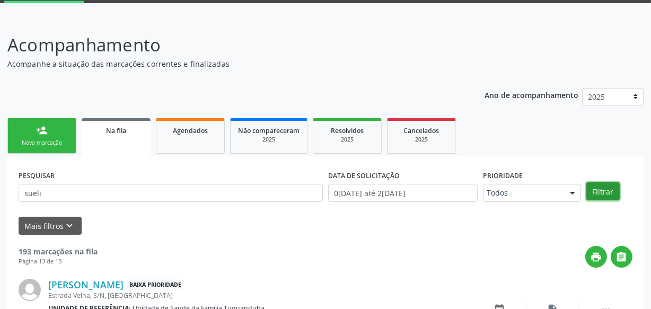
click at [613, 194] on button "Filtrar" at bounding box center [602, 191] width 33 height 18
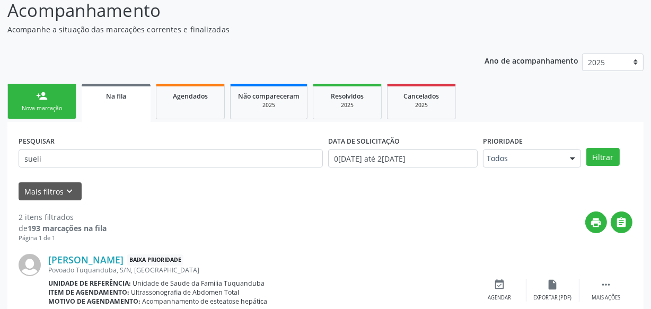
scroll to position [0, 0]
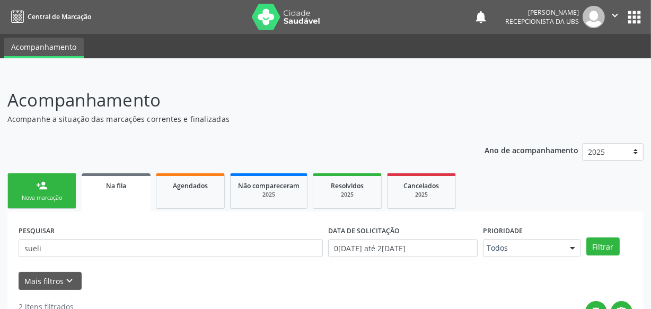
click at [61, 198] on div "Nova marcação" at bounding box center [41, 198] width 53 height 8
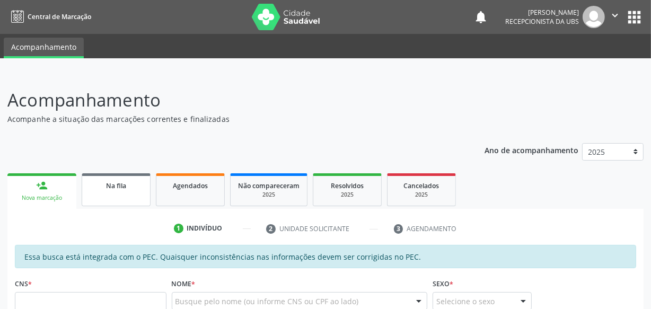
click at [134, 173] on ul "person_add Nova marcação Na fila Agendados Não compareceram 2025 Resolvidos 202…" at bounding box center [325, 190] width 636 height 38
click at [112, 187] on span "Na fila" at bounding box center [116, 185] width 20 height 9
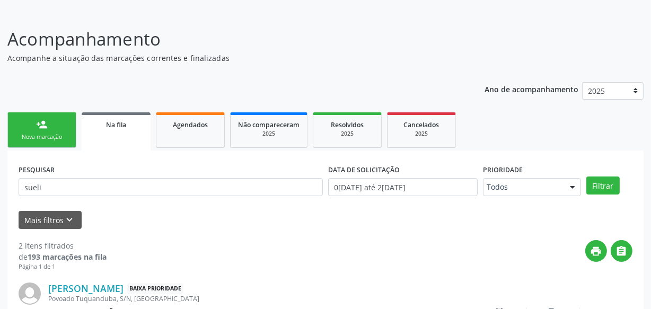
scroll to position [66, 0]
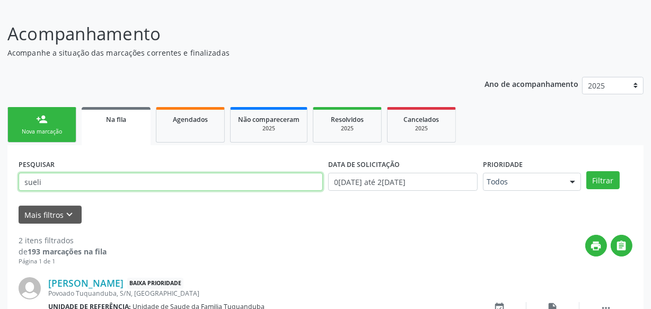
drag, startPoint x: 235, startPoint y: 186, endPoint x: 0, endPoint y: 173, distance: 235.2
click at [0, 173] on div "Acompanhamento Acompanhe a situação das marcações correntes e finalizadas Relat…" at bounding box center [325, 240] width 651 height 467
click at [586, 171] on button "Filtrar" at bounding box center [602, 180] width 33 height 18
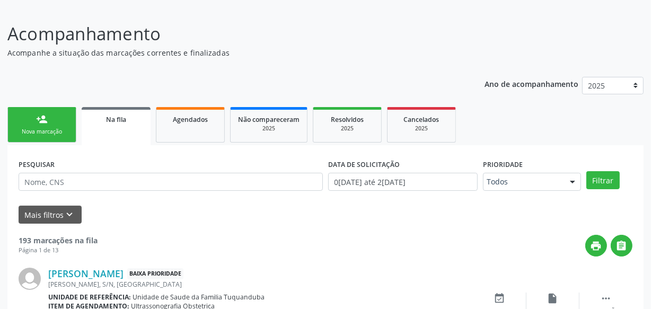
click at [53, 129] on div "Nova marcação" at bounding box center [41, 132] width 53 height 8
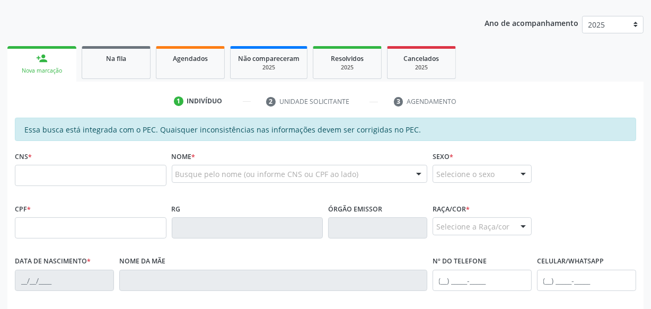
scroll to position [211, 0]
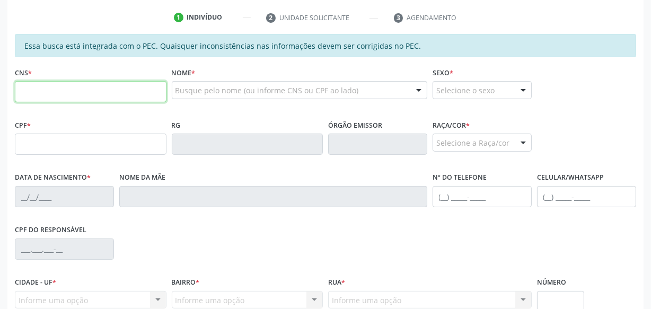
click at [119, 91] on input "text" at bounding box center [91, 91] width 152 height 21
type input "704 1091 8708 4070"
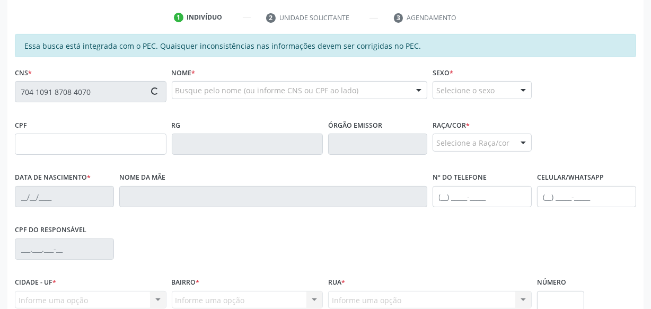
type input "647.880.244-20"
type input "[DATE]"
type input "Benedita [PERSON_NAME]"
type input "[PHONE_NUMBER]"
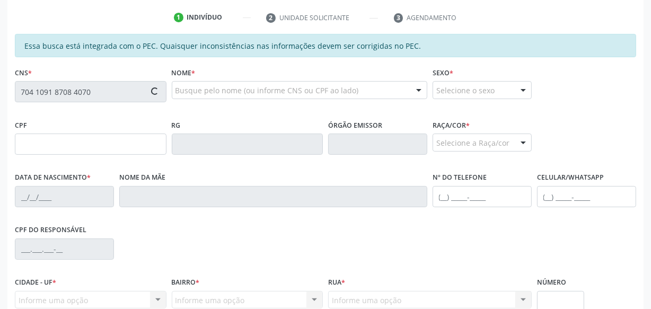
type input "S/N"
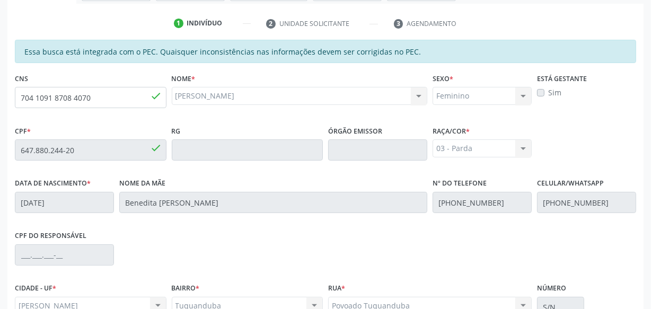
scroll to position [311, 0]
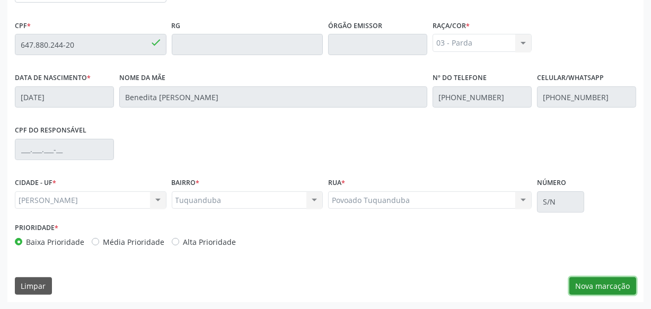
click at [622, 291] on button "Nova marcação" at bounding box center [602, 286] width 67 height 18
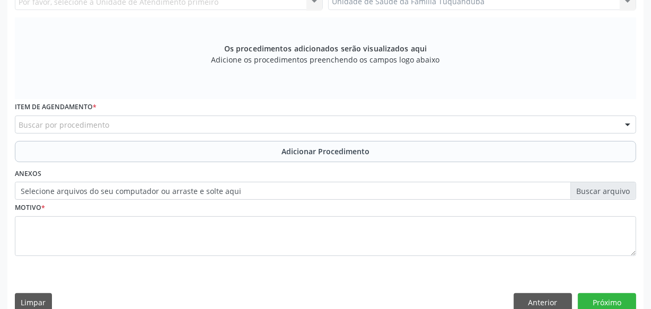
click at [210, 121] on div "Buscar por procedimento" at bounding box center [325, 125] width 621 height 18
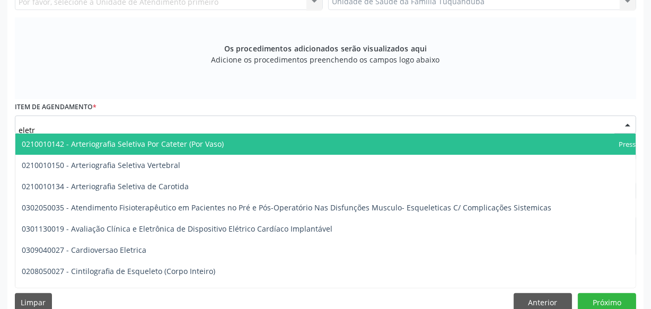
type input "eletro"
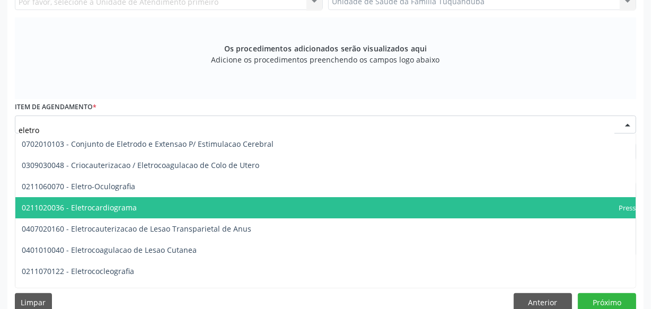
click at [140, 205] on span "0211020036 - Eletrocardiograma" at bounding box center [351, 207] width 673 height 21
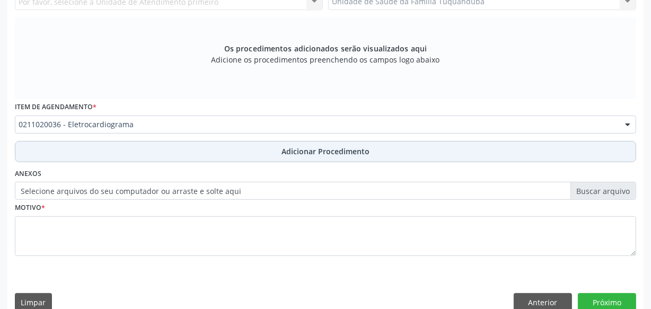
click at [283, 147] on span "Adicionar Procedimento" at bounding box center [325, 151] width 88 height 11
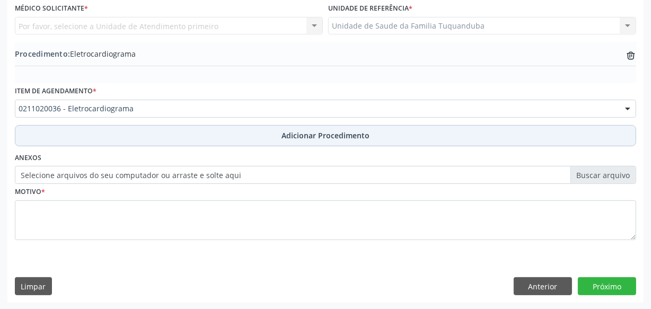
scroll to position [239, 0]
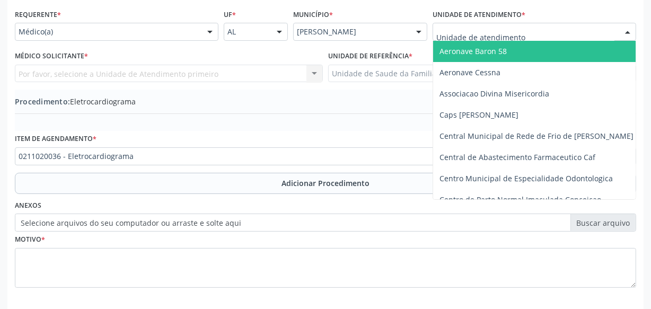
click at [466, 37] on div at bounding box center [535, 32] width 204 height 18
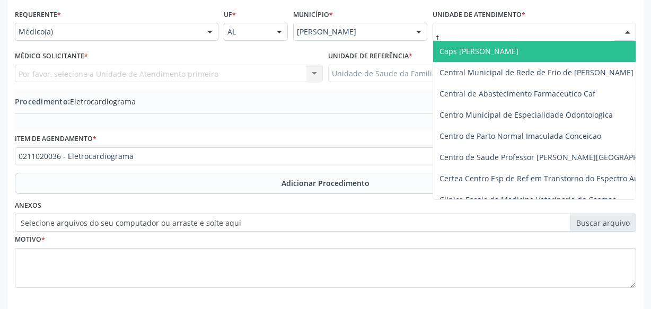
type input "tu"
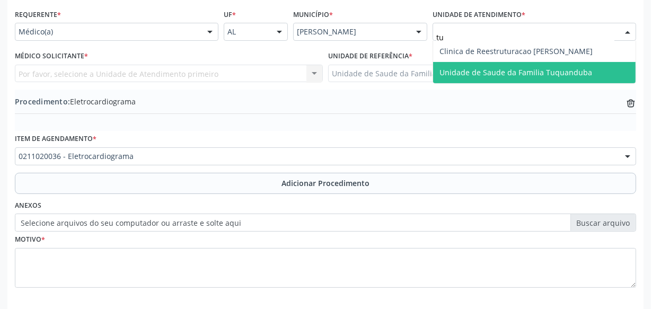
click at [516, 77] on span "Unidade de Saude da Familia Tuquanduba" at bounding box center [534, 72] width 203 height 21
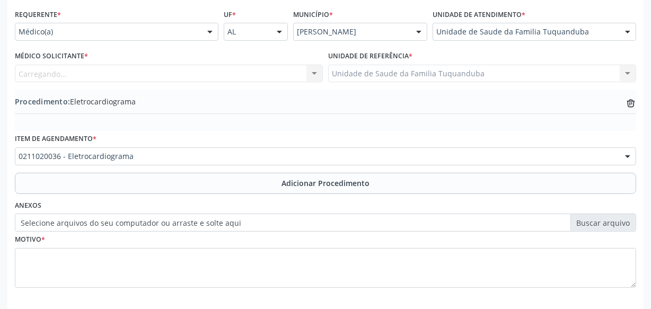
click at [205, 69] on div "Carregando... Nenhum resultado encontrado para: " " Não há nenhuma opção para s…" at bounding box center [169, 74] width 308 height 18
click at [205, 69] on div "Médico solicitante" at bounding box center [169, 74] width 308 height 18
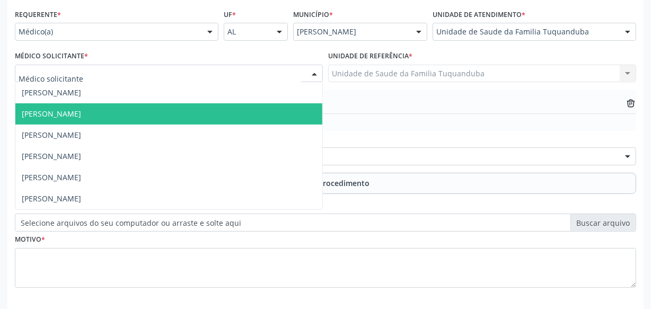
click at [156, 103] on span "[PERSON_NAME]" at bounding box center [168, 113] width 307 height 21
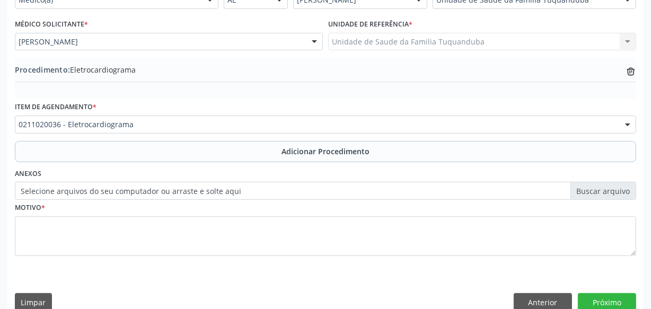
scroll to position [286, 0]
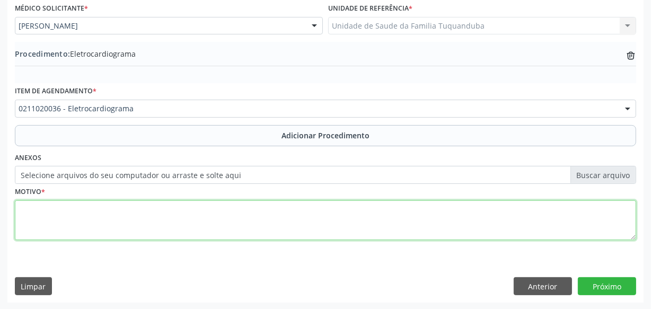
click at [377, 224] on textarea at bounding box center [325, 220] width 621 height 40
type textarea "Rotina"
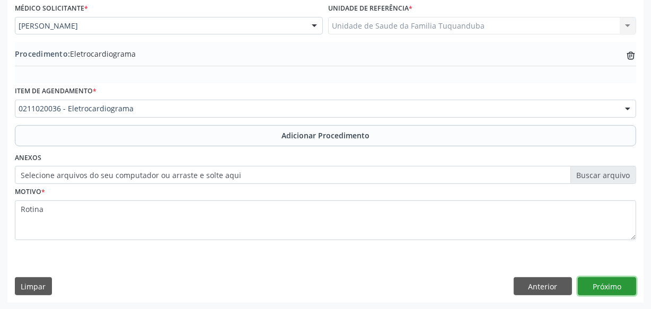
click at [612, 289] on button "Próximo" at bounding box center [607, 286] width 58 height 18
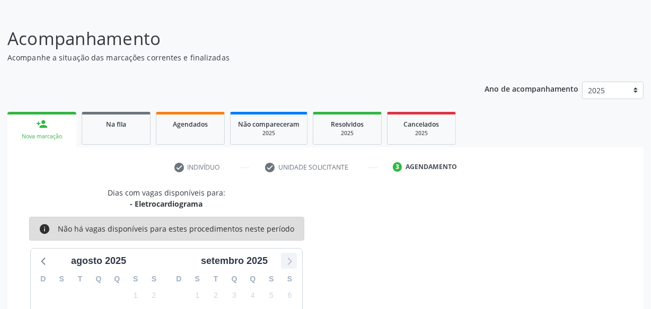
scroll to position [197, 0]
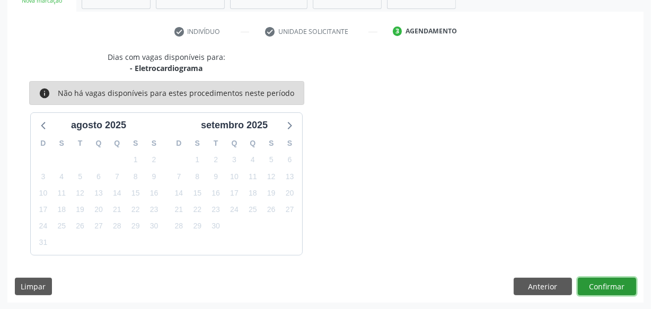
click at [602, 284] on button "Confirmar" at bounding box center [607, 287] width 58 height 18
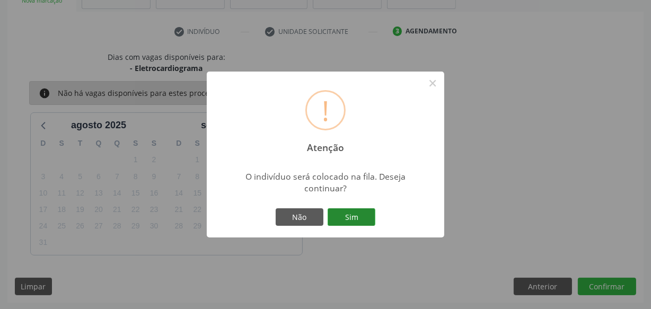
click at [356, 218] on button "Sim" at bounding box center [352, 217] width 48 height 18
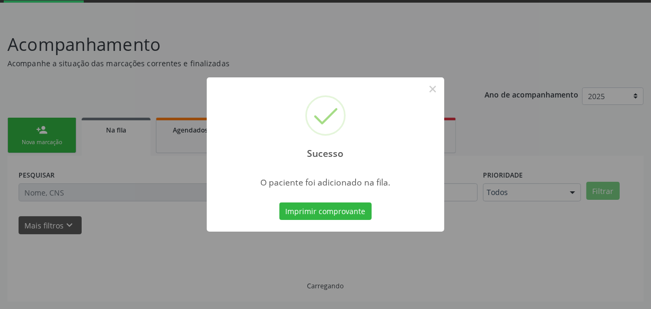
scroll to position [55, 0]
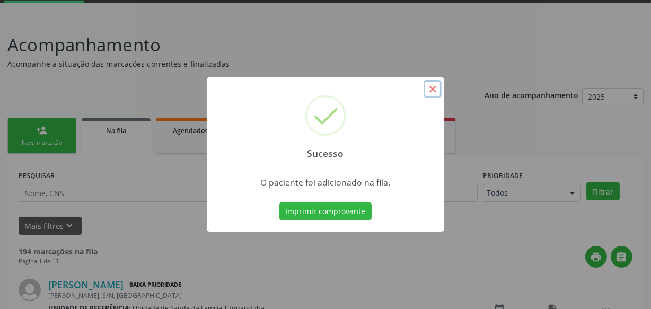
click at [429, 90] on button "×" at bounding box center [433, 89] width 18 height 18
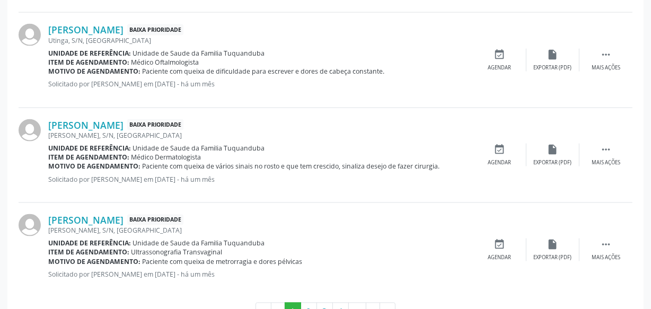
scroll to position [1530, 0]
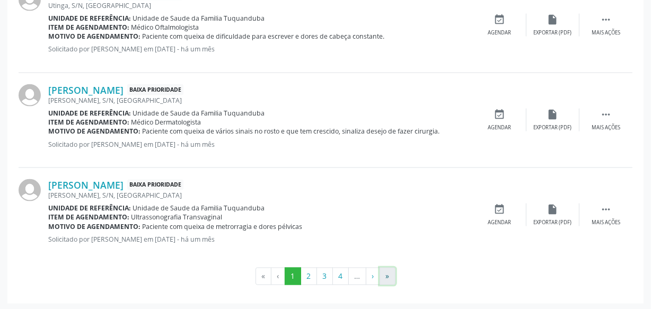
click at [389, 275] on button "»" at bounding box center [388, 277] width 16 height 18
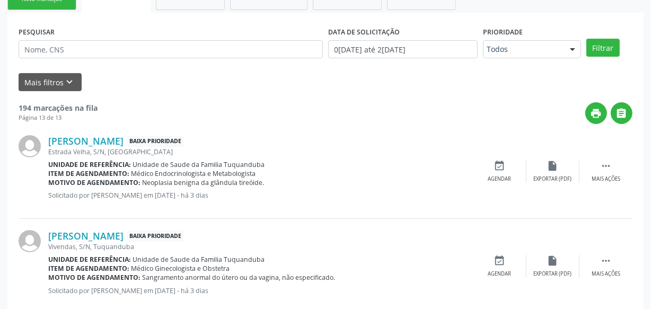
scroll to position [89, 0]
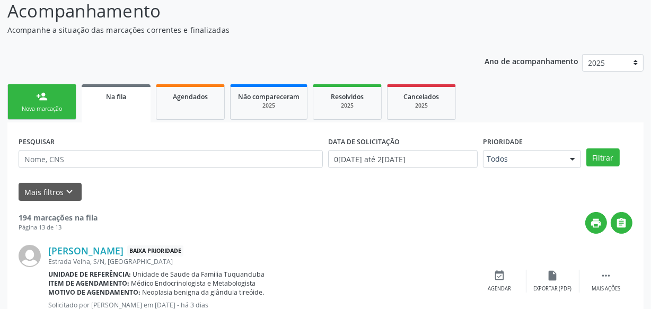
click at [67, 113] on link "person_add Nova marcação" at bounding box center [41, 102] width 69 height 36
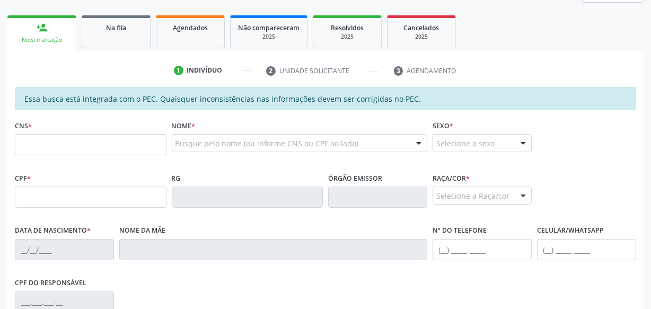
scroll to position [186, 0]
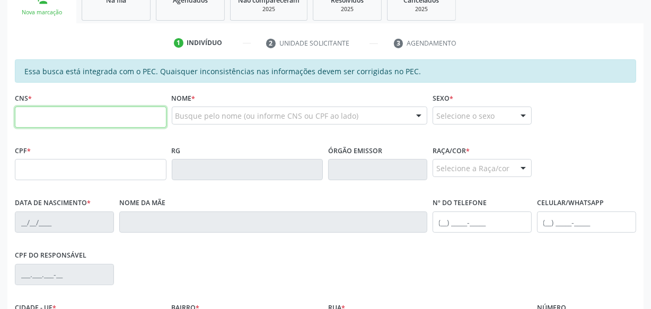
click at [98, 116] on input "text" at bounding box center [91, 117] width 152 height 21
type input "706 2067 1785 4970"
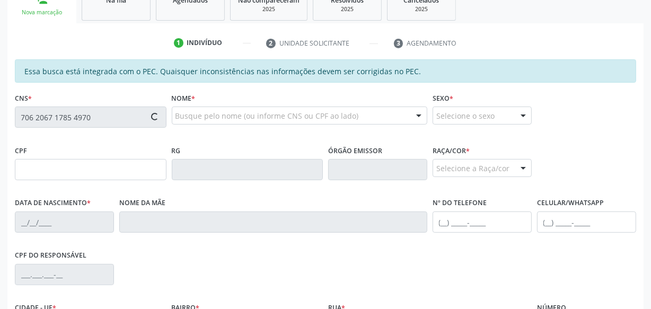
type input "182.237.924-51"
type input "1[DATE]"
type input "[PERSON_NAME]"
type input "[PHONE_NUMBER]"
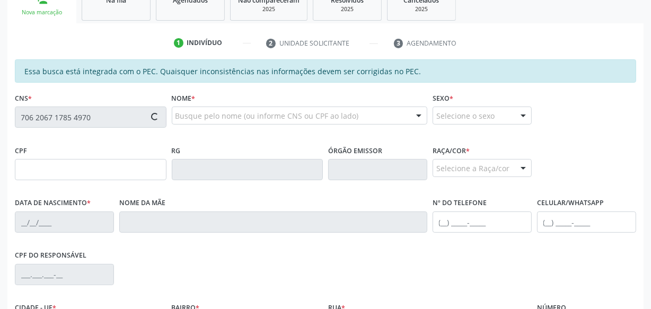
type input "17"
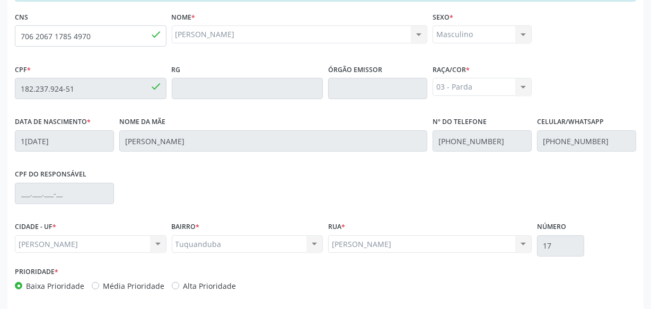
scroll to position [311, 0]
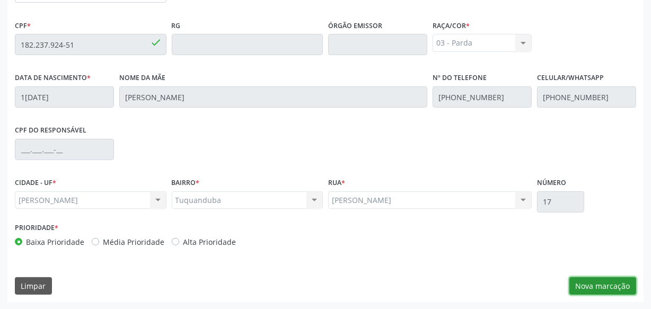
click at [605, 290] on button "Nova marcação" at bounding box center [602, 286] width 67 height 18
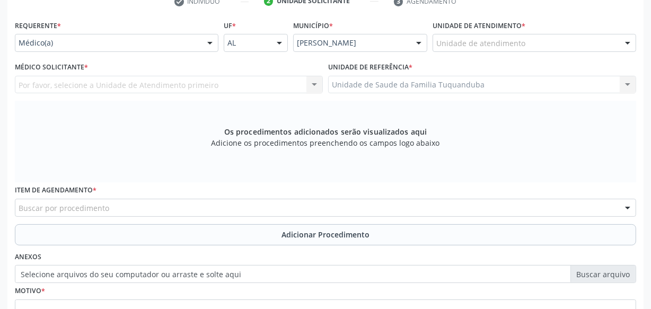
scroll to position [214, 0]
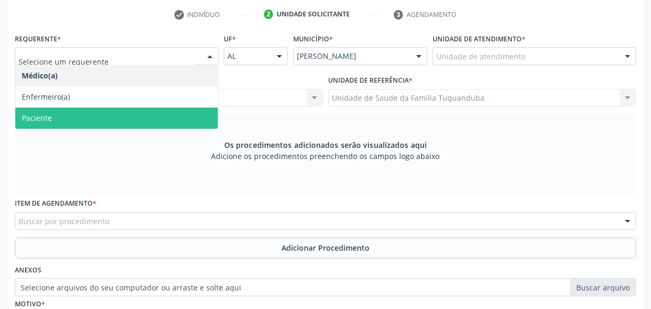
click at [103, 108] on span "Paciente" at bounding box center [116, 118] width 203 height 21
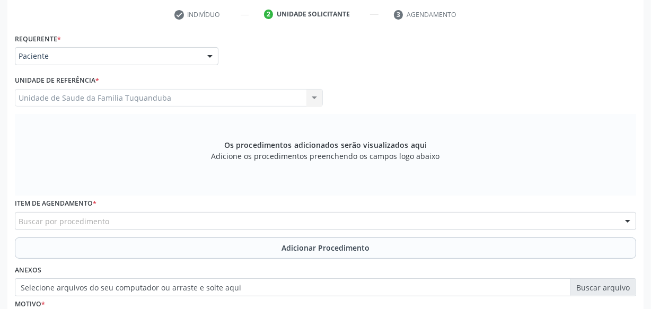
click at [156, 222] on div "Buscar por procedimento" at bounding box center [325, 221] width 621 height 18
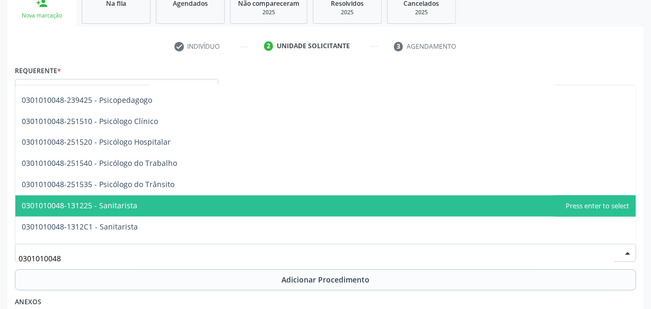
scroll to position [1686, 0]
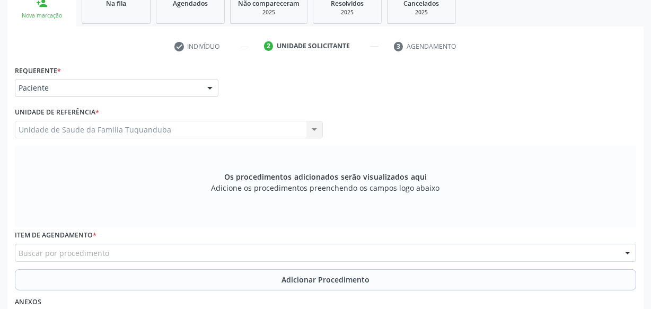
click at [201, 254] on div "Buscar por procedimento" at bounding box center [325, 253] width 621 height 18
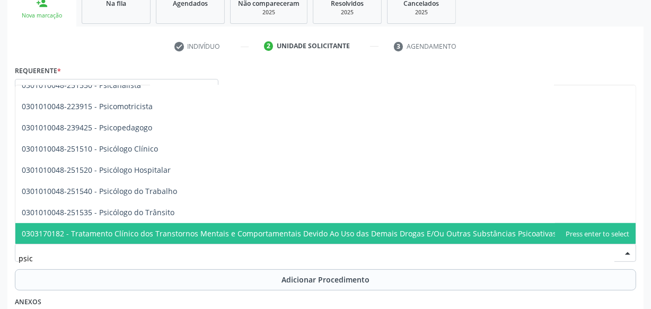
type input "psico"
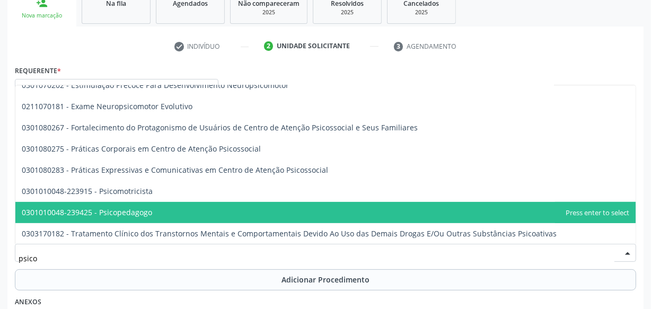
click at [176, 217] on span "0301010048-239425 - Psicopedagogo" at bounding box center [325, 212] width 620 height 21
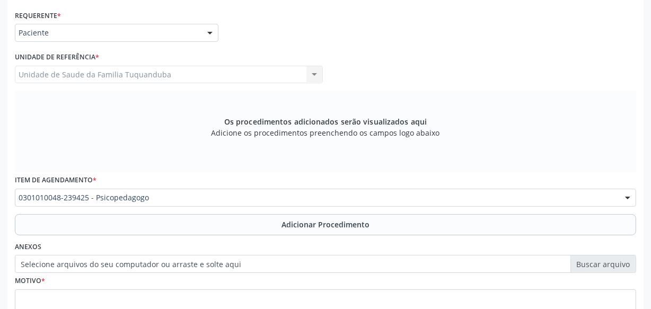
scroll to position [279, 0]
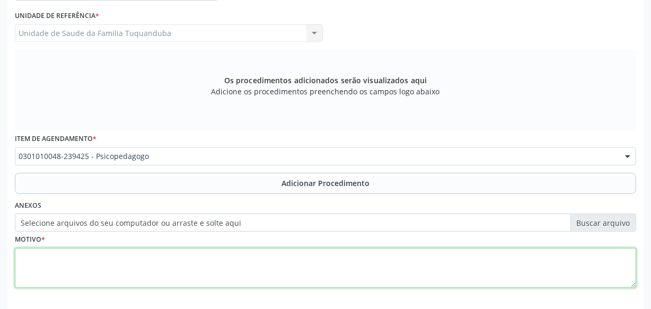
click at [160, 265] on textarea at bounding box center [325, 268] width 621 height 40
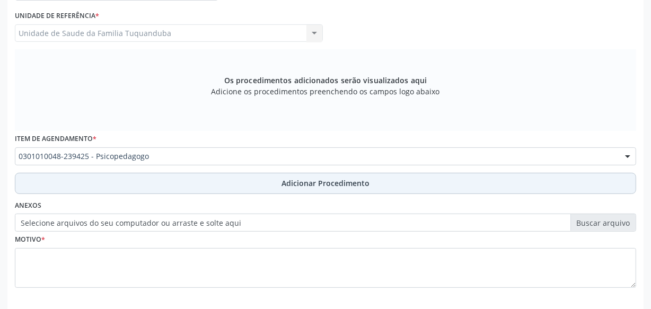
click at [277, 173] on button "Adicionar Procedimento" at bounding box center [325, 183] width 621 height 21
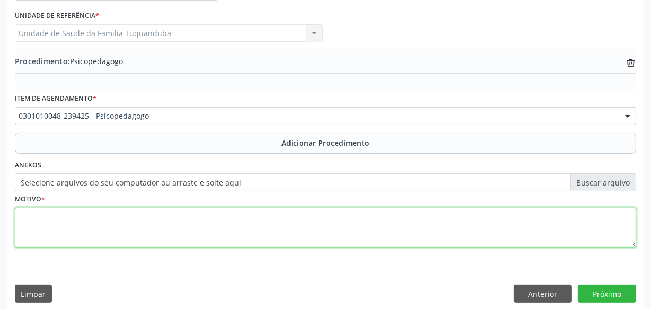
click at [247, 225] on textarea at bounding box center [325, 228] width 621 height 40
type textarea "Transtorno de autodesenvolvimento."
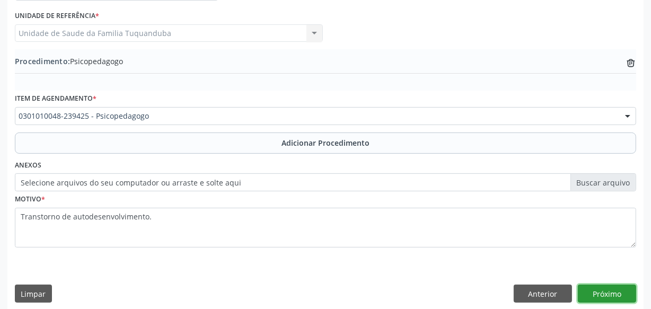
click at [609, 293] on button "Próximo" at bounding box center [607, 294] width 58 height 18
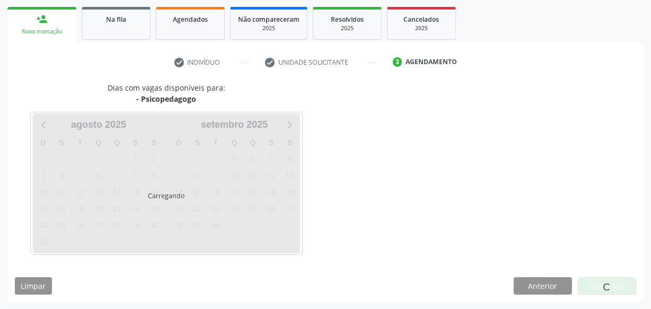
scroll to position [197, 0]
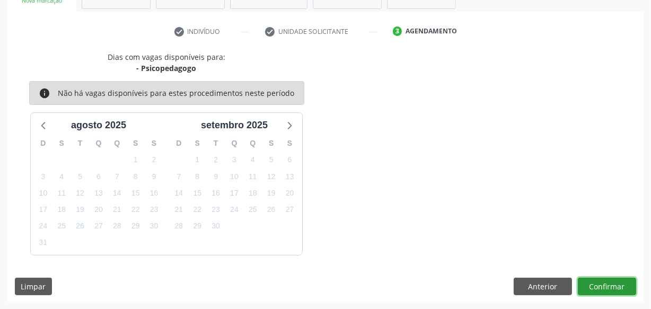
click at [591, 282] on button "Confirmar" at bounding box center [607, 287] width 58 height 18
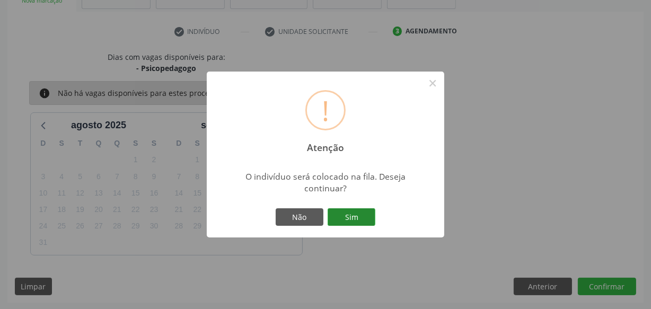
click at [362, 218] on button "Sim" at bounding box center [352, 217] width 48 height 18
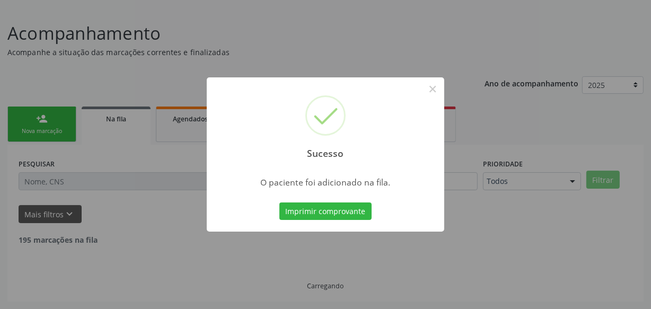
scroll to position [55, 0]
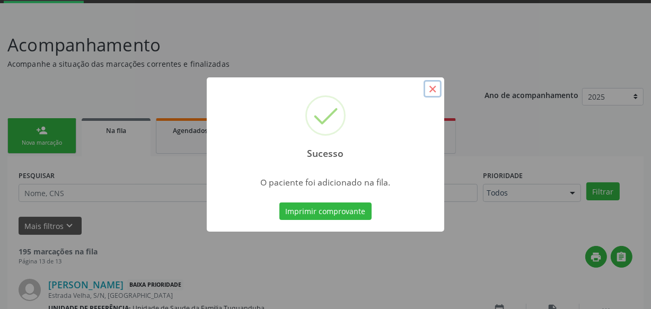
click at [430, 90] on button "×" at bounding box center [433, 89] width 18 height 18
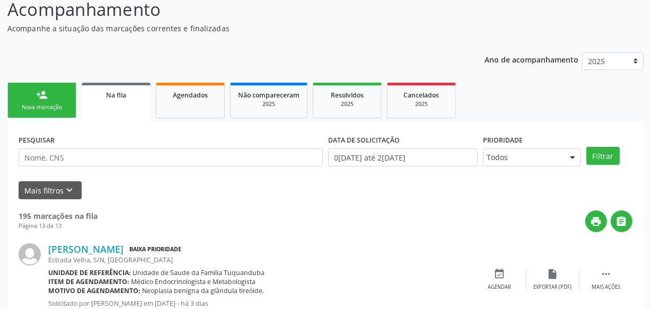
scroll to position [152, 0]
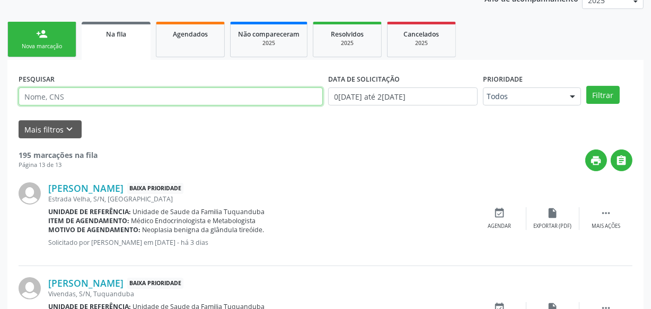
click at [121, 99] on input "text" at bounding box center [171, 96] width 304 height 18
type input "706"
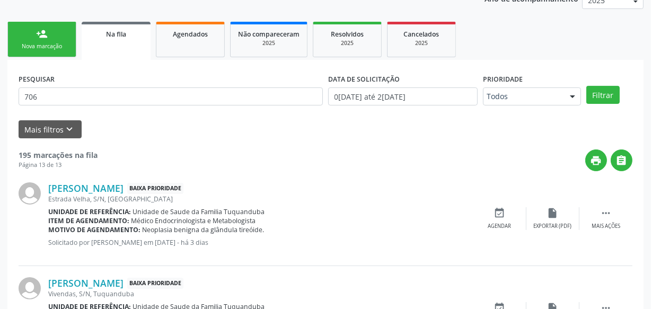
click at [58, 54] on link "person_add Nova marcação" at bounding box center [41, 40] width 69 height 36
click at [57, 49] on div "Nova marcação" at bounding box center [41, 46] width 53 height 8
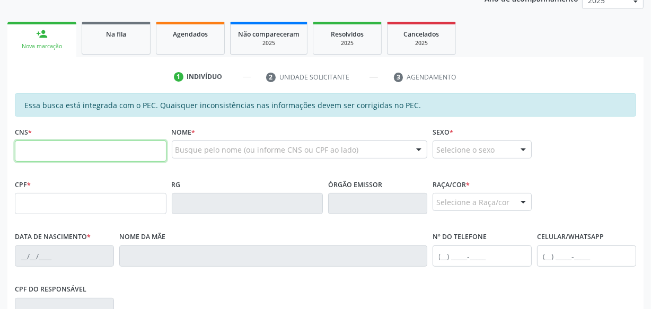
click at [75, 141] on input "text" at bounding box center [91, 150] width 152 height 21
type input "706 2067 1785 4970"
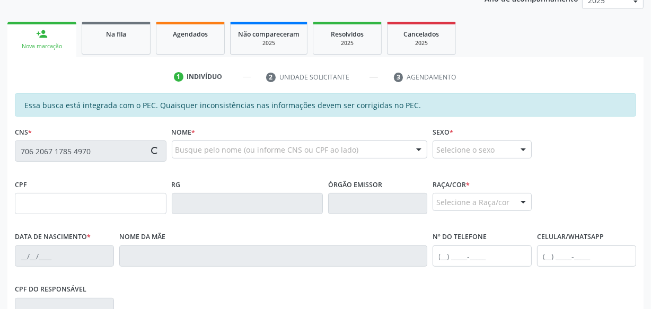
type input "182.237.924-51"
type input "1[DATE]"
type input "[PERSON_NAME]"
type input "[PHONE_NUMBER]"
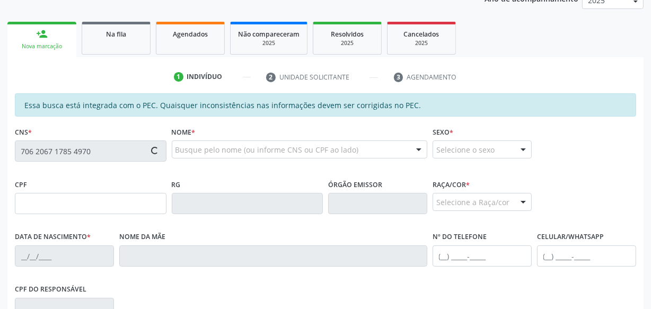
type input "17"
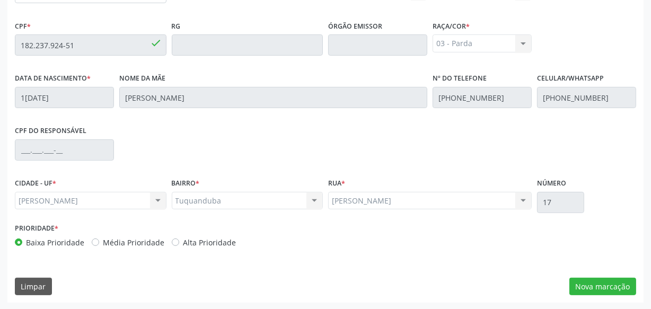
scroll to position [311, 0]
click at [627, 281] on button "Nova marcação" at bounding box center [602, 286] width 67 height 18
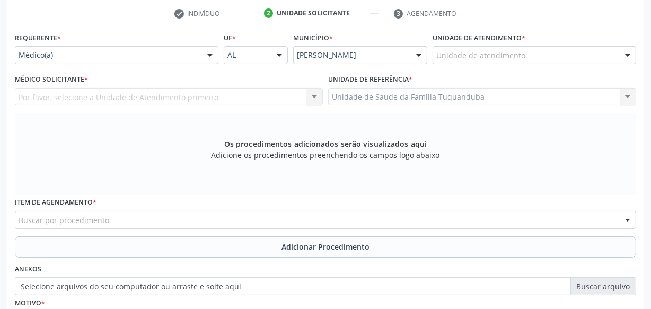
scroll to position [214, 0]
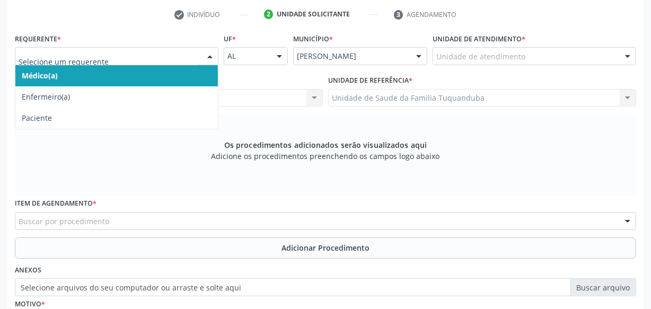
click at [214, 59] on div at bounding box center [210, 57] width 16 height 18
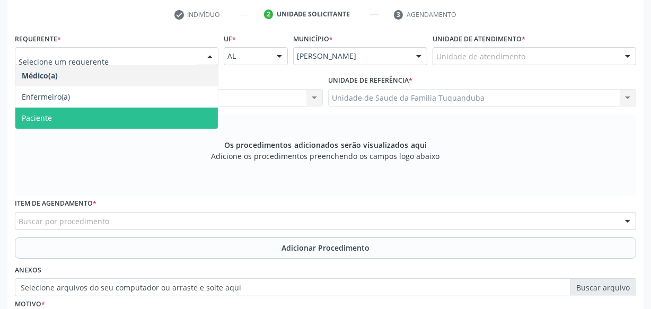
click at [158, 112] on span "Paciente" at bounding box center [116, 118] width 203 height 21
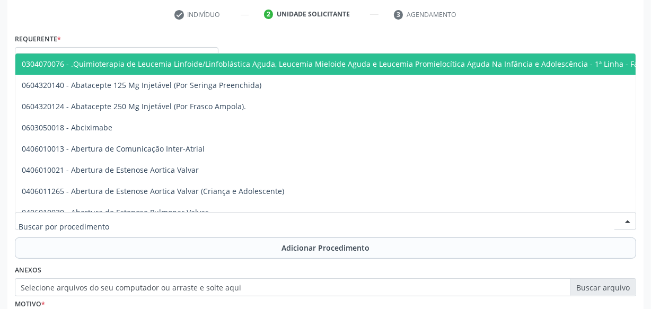
click at [182, 218] on div at bounding box center [325, 221] width 621 height 18
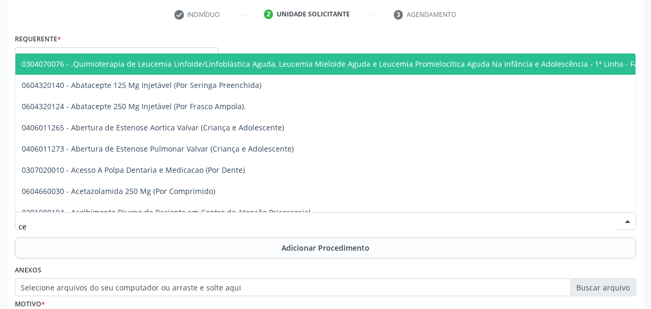
type input "c"
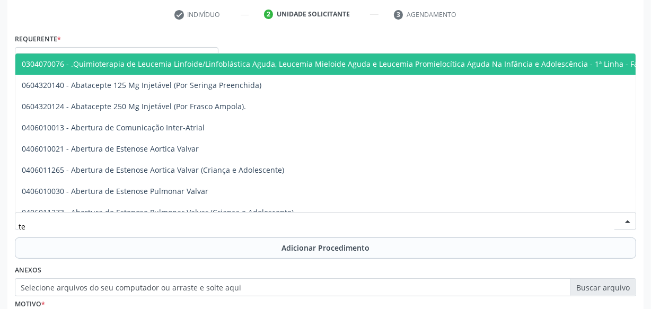
type input "tea"
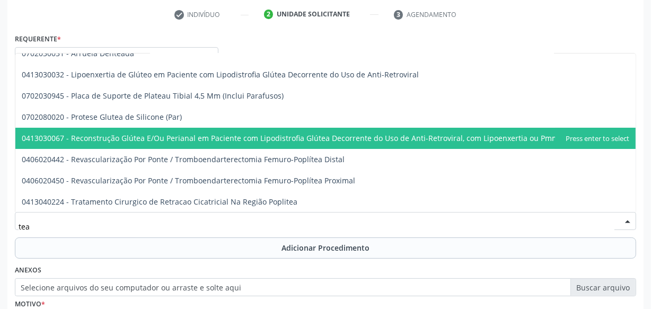
scroll to position [0, 0]
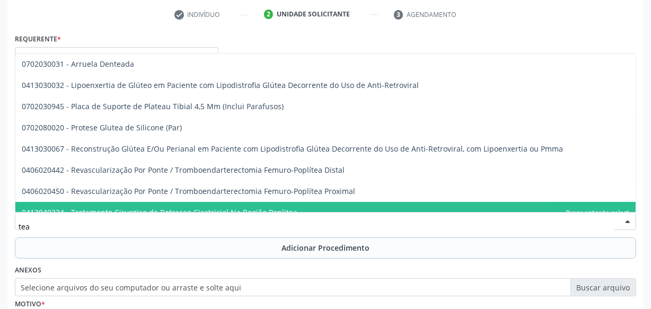
drag, startPoint x: 48, startPoint y: 229, endPoint x: 0, endPoint y: 227, distance: 47.7
click at [0, 227] on div "Acompanhamento Acompanhe a situação das marcações correntes e finalizadas Relat…" at bounding box center [325, 141] width 651 height 564
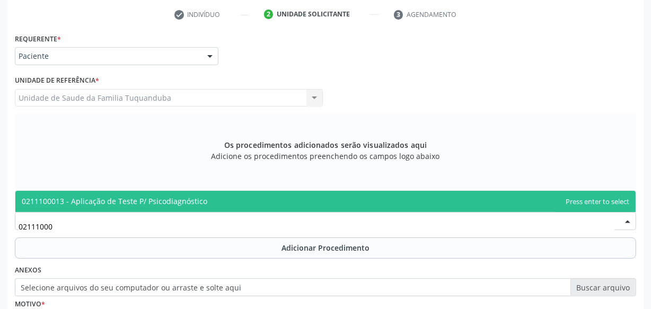
type input "021110001"
click at [141, 207] on span "0211100013 - Aplicação de Teste P/ Psicodiagnóstico" at bounding box center [325, 201] width 620 height 21
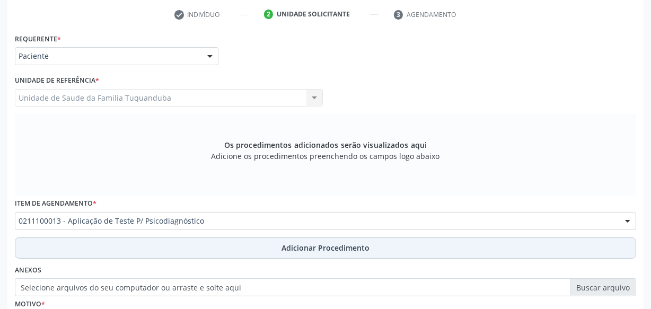
click at [159, 250] on button "Adicionar Procedimento" at bounding box center [325, 247] width 621 height 21
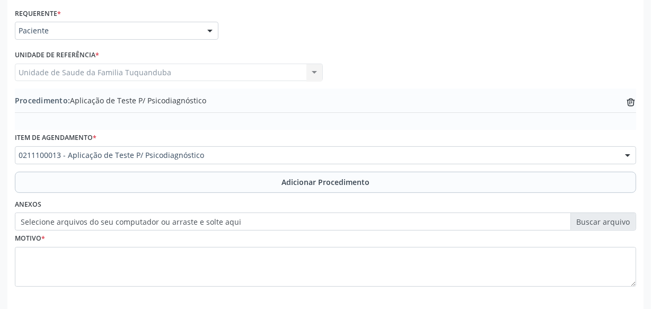
scroll to position [262, 0]
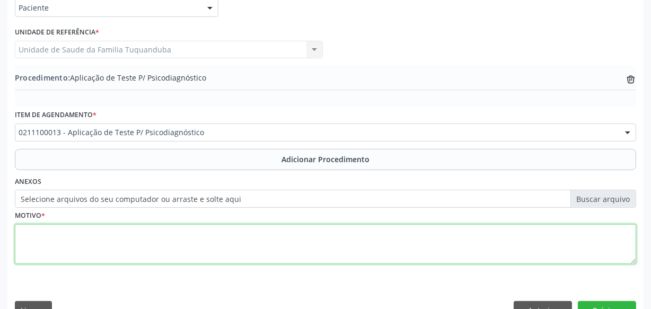
click at [137, 231] on textarea at bounding box center [325, 244] width 621 height 40
click at [111, 245] on textarea "Avaliação CERTEA. Paciente com alteração deo neurodesenvolvimento." at bounding box center [325, 244] width 621 height 40
type textarea "Avaliação CERTEA. Paciente com alteração do neurodesenvolvimento."
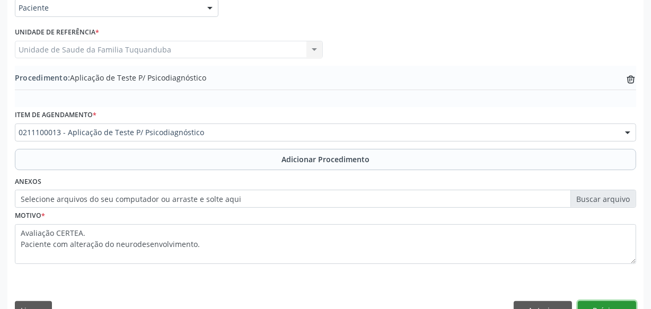
click at [615, 303] on button "Próximo" at bounding box center [607, 310] width 58 height 18
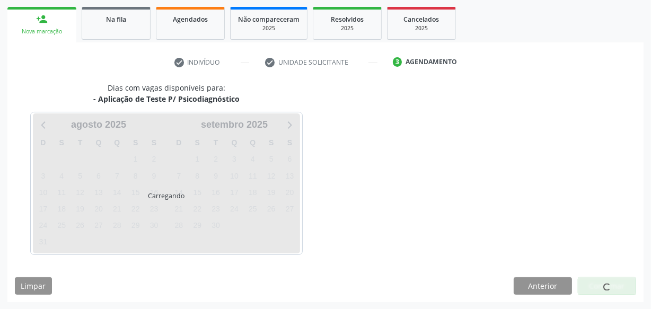
scroll to position [197, 0]
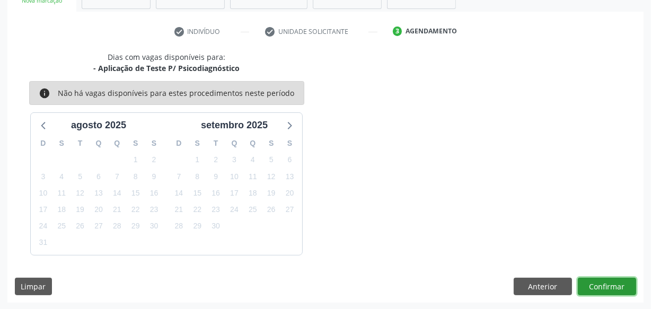
click at [600, 287] on button "Confirmar" at bounding box center [607, 287] width 58 height 18
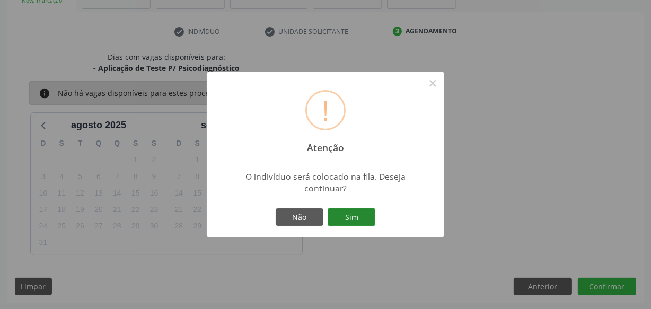
click at [334, 221] on button "Sim" at bounding box center [352, 217] width 48 height 18
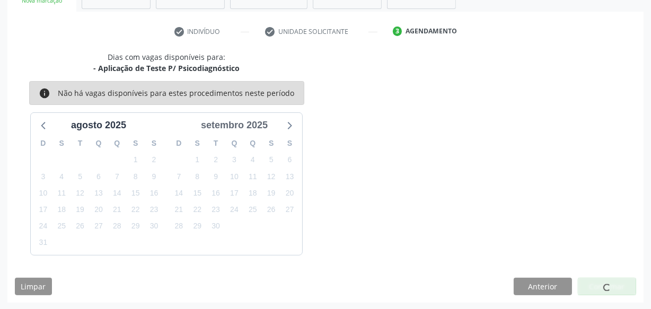
scroll to position [55, 0]
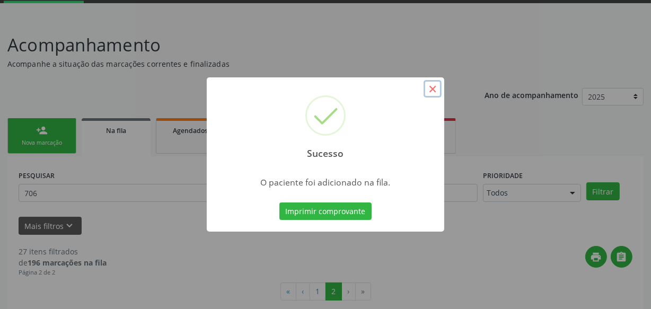
click at [429, 89] on button "×" at bounding box center [433, 89] width 18 height 18
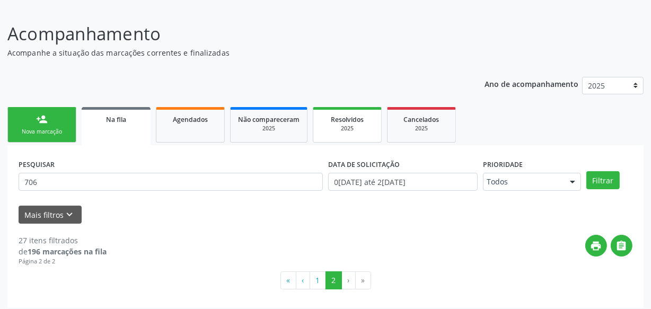
scroll to position [72, 0]
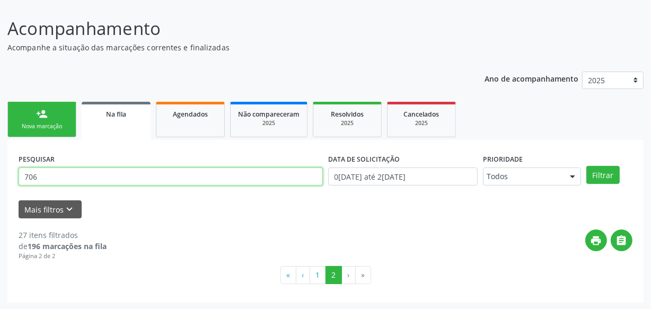
drag, startPoint x: 52, startPoint y: 177, endPoint x: 0, endPoint y: 174, distance: 52.5
click at [0, 174] on div "Acompanhamento Acompanhe a situação das marcações correntes e finalizadas Relat…" at bounding box center [325, 156] width 651 height 309
click at [586, 166] on button "Filtrar" at bounding box center [602, 175] width 33 height 18
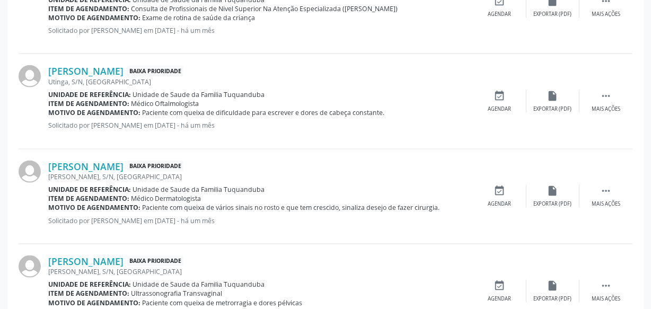
scroll to position [1530, 0]
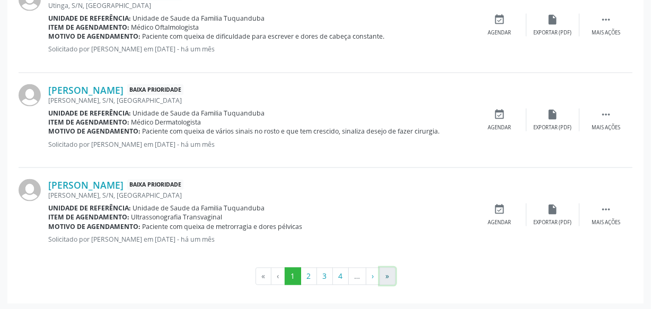
click at [389, 276] on button "»" at bounding box center [388, 277] width 16 height 18
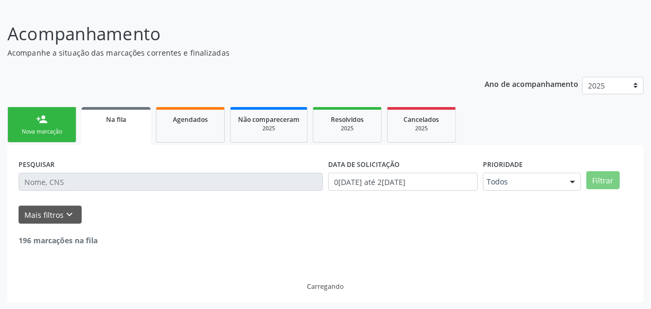
scroll to position [157, 0]
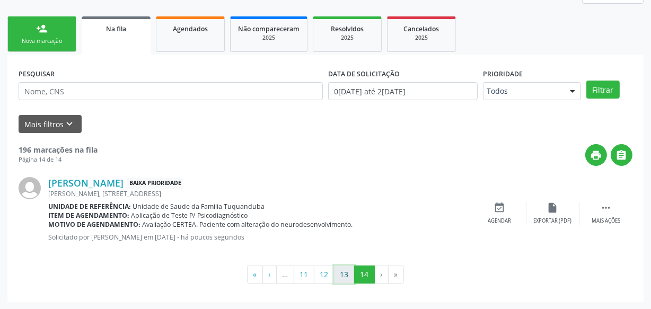
click at [348, 272] on button "13" at bounding box center [344, 275] width 21 height 18
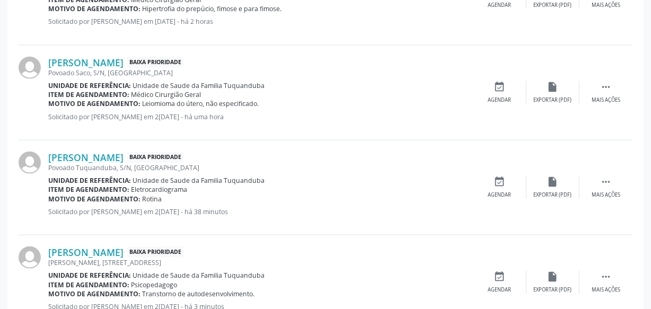
scroll to position [1485, 0]
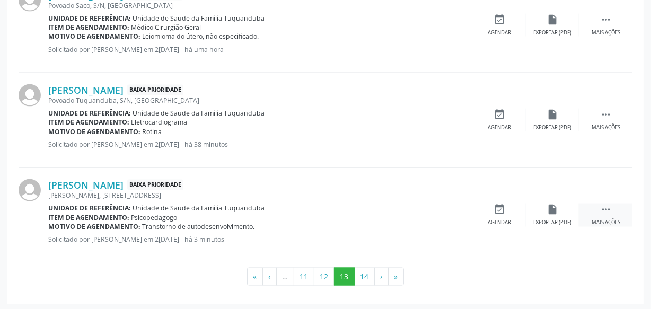
click at [598, 209] on div " Mais ações" at bounding box center [605, 215] width 53 height 23
click at [541, 213] on div "edit Editar" at bounding box center [552, 215] width 53 height 23
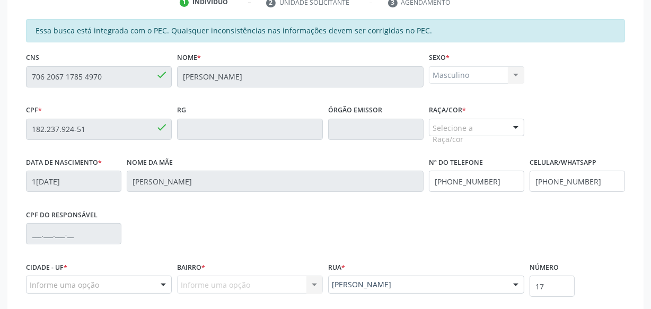
scroll to position [228, 0]
click at [473, 75] on div "Masculino Masculino Feminino Nenhum resultado encontrado para: " " Não há nenhu…" at bounding box center [476, 76] width 95 height 18
click at [503, 131] on div "Selecione a Raça/cor" at bounding box center [476, 129] width 95 height 18
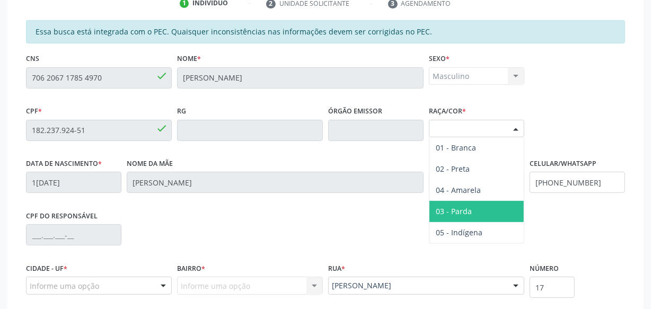
click at [470, 212] on span "03 - Parda" at bounding box center [454, 211] width 36 height 10
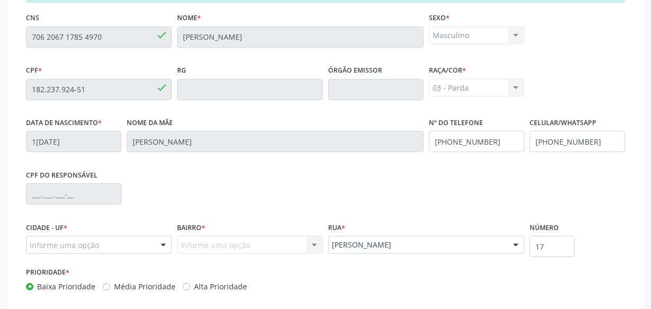
scroll to position [324, 0]
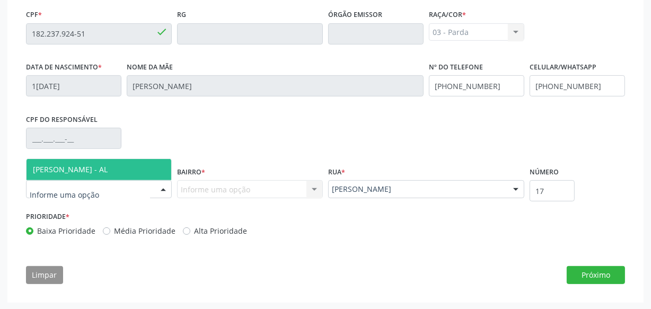
click at [101, 170] on span "[PERSON_NAME] - AL" at bounding box center [70, 169] width 75 height 10
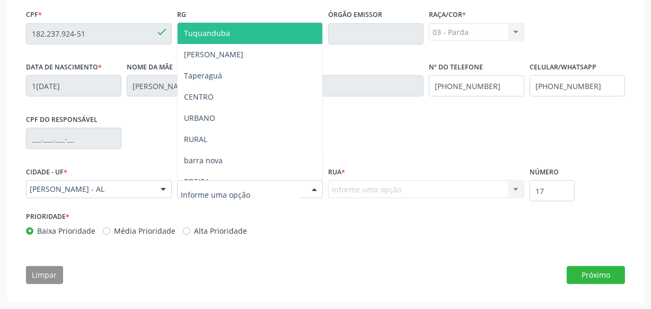
click at [249, 188] on div at bounding box center [250, 189] width 146 height 18
click at [228, 35] on span "Tuquanduba" at bounding box center [250, 33] width 145 height 21
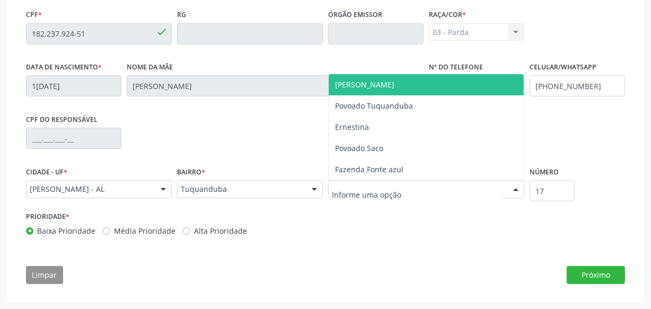
click at [384, 195] on div at bounding box center [426, 189] width 196 height 18
click at [360, 87] on span "[PERSON_NAME]" at bounding box center [364, 85] width 59 height 10
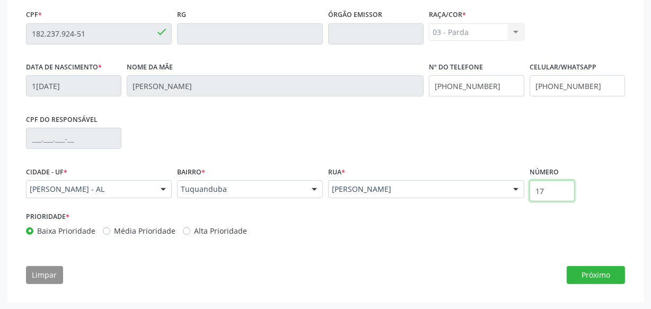
drag, startPoint x: 544, startPoint y: 193, endPoint x: 533, endPoint y: 195, distance: 11.2
click at [533, 195] on input "17" at bounding box center [552, 190] width 45 height 21
click at [533, 201] on div "Número 17" at bounding box center [552, 186] width 50 height 45
click at [585, 275] on button "Próximo" at bounding box center [596, 275] width 58 height 18
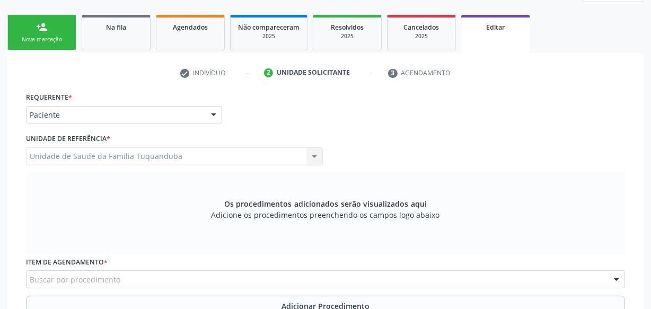
scroll to position [303, 0]
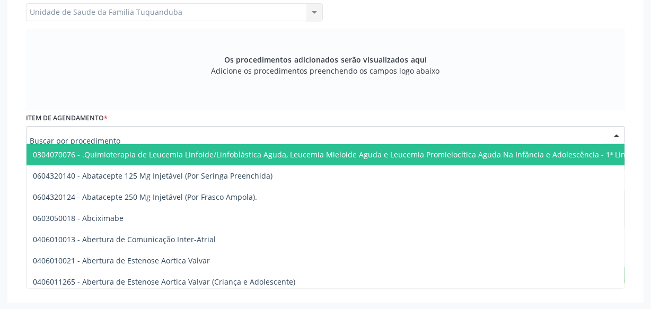
click at [129, 133] on div at bounding box center [325, 135] width 599 height 18
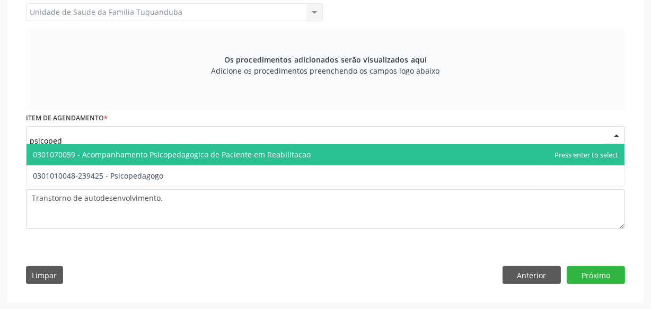
type input "psicopeda"
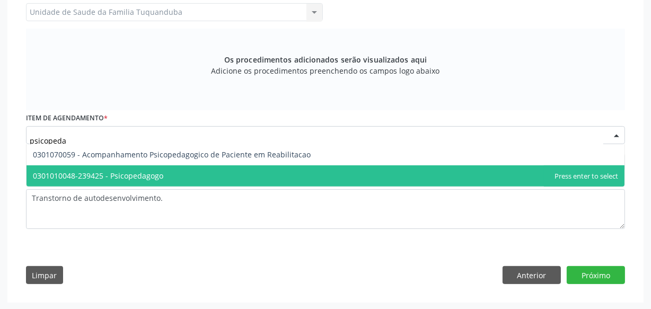
click at [129, 172] on span "0301010048-239425 - Psicopedagogo" at bounding box center [98, 176] width 130 height 10
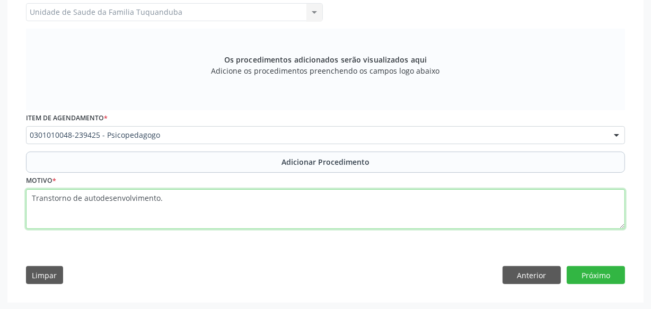
click at [30, 196] on textarea "Transtorno de autodesenvolvimento." at bounding box center [325, 209] width 599 height 40
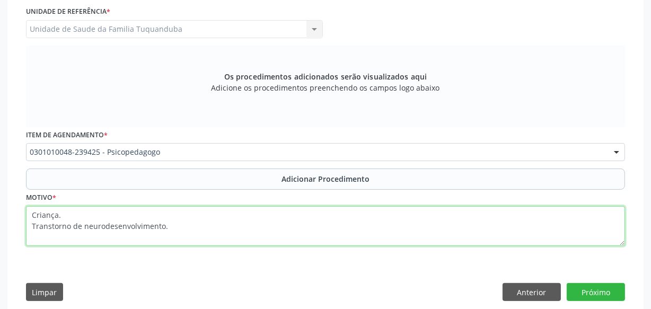
scroll to position [254, 0]
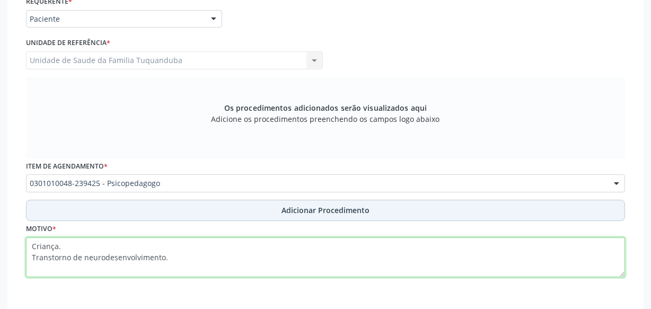
type textarea "Criança. Transtorno de neurodesenvolvimento."
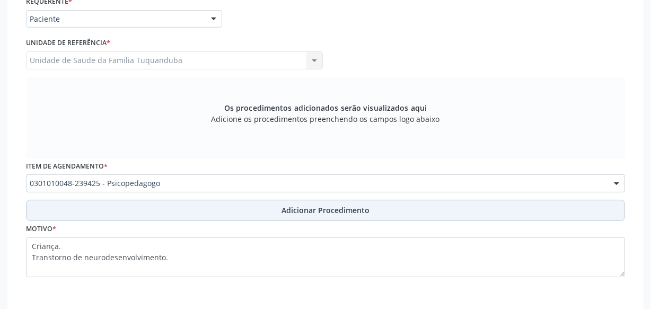
click at [355, 212] on span "Adicionar Procedimento" at bounding box center [325, 210] width 88 height 11
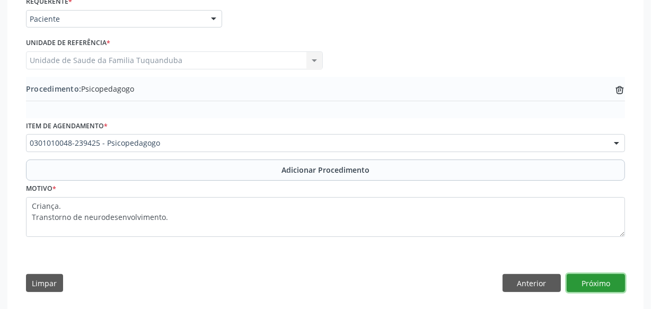
click at [610, 281] on button "Próximo" at bounding box center [596, 283] width 58 height 18
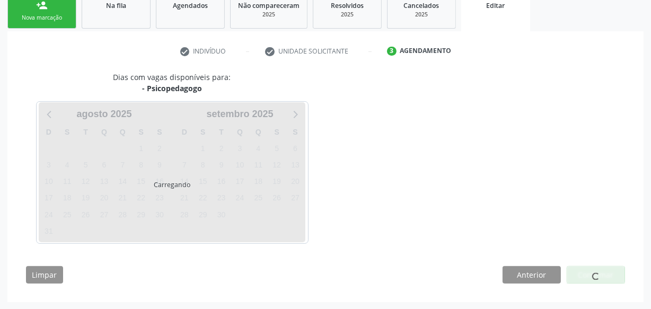
scroll to position [212, 0]
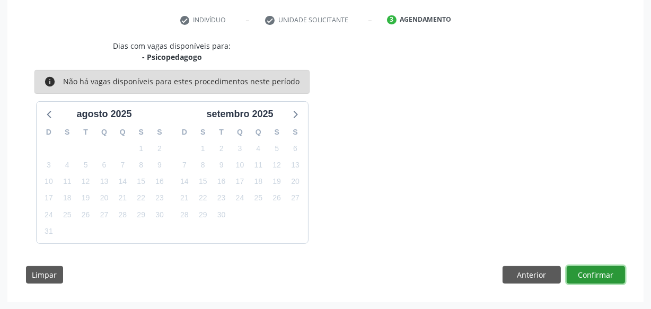
click at [610, 281] on button "Confirmar" at bounding box center [596, 275] width 58 height 18
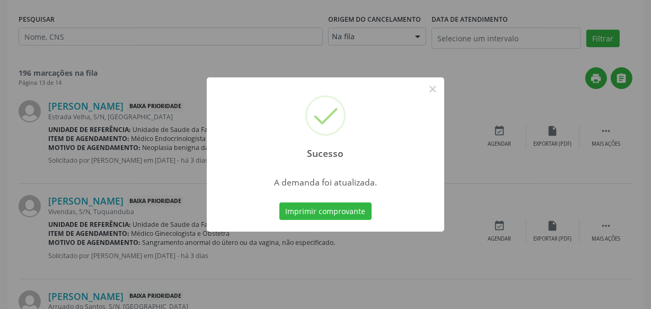
scroll to position [0, 0]
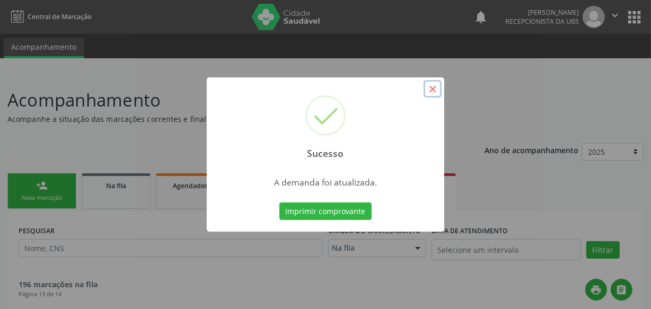
click at [435, 95] on button "×" at bounding box center [433, 89] width 18 height 18
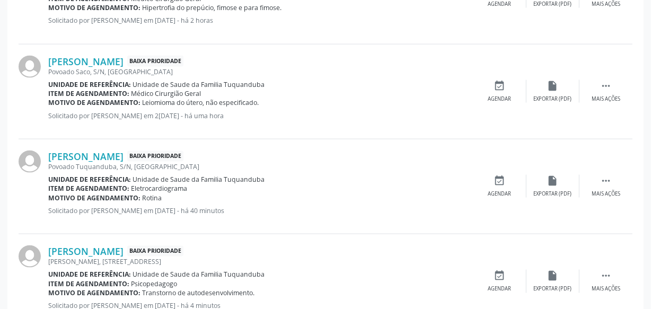
scroll to position [1463, 0]
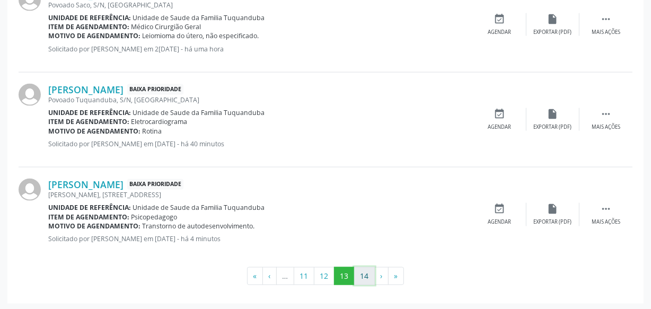
click at [360, 281] on button "14" at bounding box center [364, 276] width 21 height 18
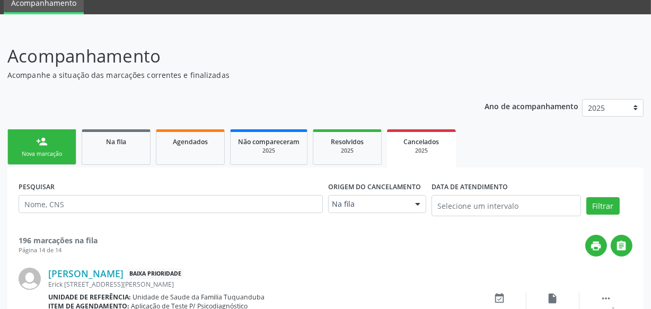
scroll to position [135, 0]
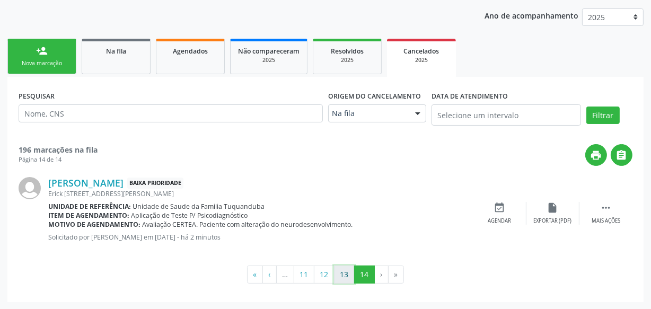
click at [351, 276] on button "13" at bounding box center [344, 275] width 21 height 18
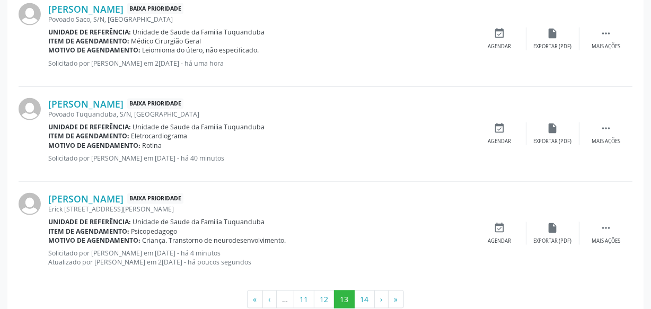
scroll to position [1472, 0]
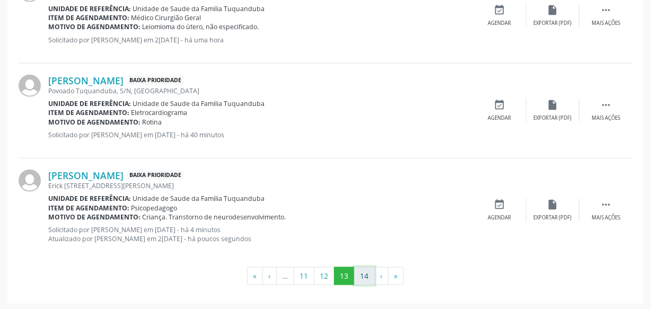
click at [362, 272] on button "14" at bounding box center [364, 276] width 21 height 18
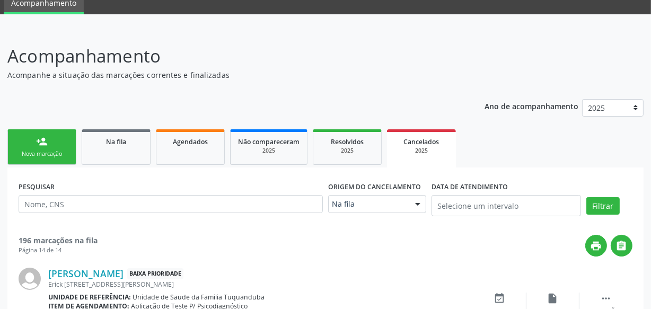
scroll to position [135, 0]
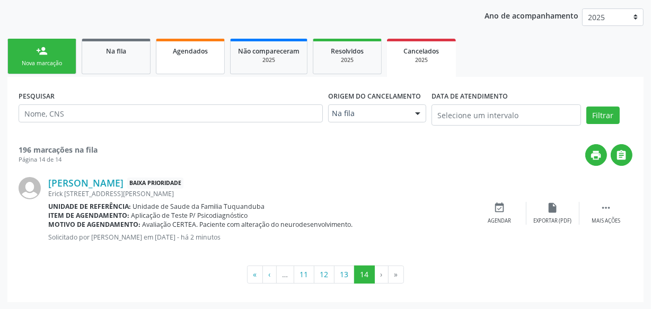
click at [191, 59] on link "Agendados" at bounding box center [190, 57] width 69 height 36
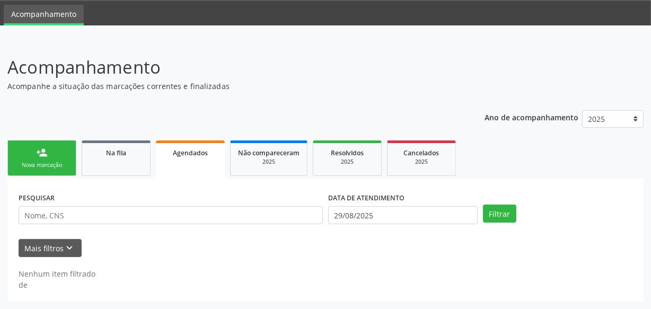
scroll to position [32, 0]
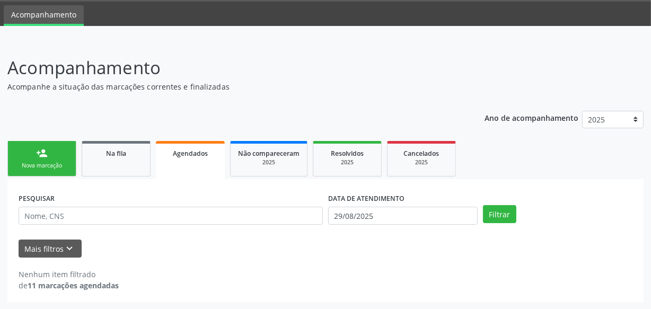
drag, startPoint x: 49, startPoint y: 153, endPoint x: 180, endPoint y: 3, distance: 199.5
click at [48, 153] on link "person_add Nova marcação" at bounding box center [41, 159] width 69 height 36
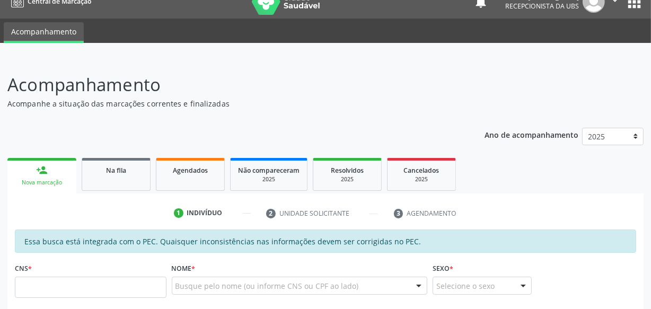
scroll to position [0, 0]
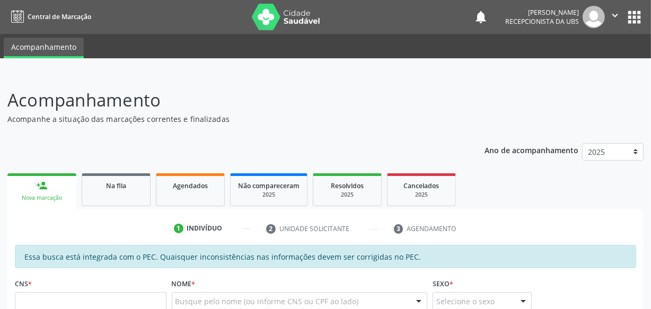
drag, startPoint x: 615, startPoint y: 17, endPoint x: 614, endPoint y: 37, distance: 20.2
click at [615, 17] on icon "" at bounding box center [615, 16] width 12 height 12
click at [578, 64] on link "Sair" at bounding box center [587, 64] width 73 height 15
